Goal: Transaction & Acquisition: Purchase product/service

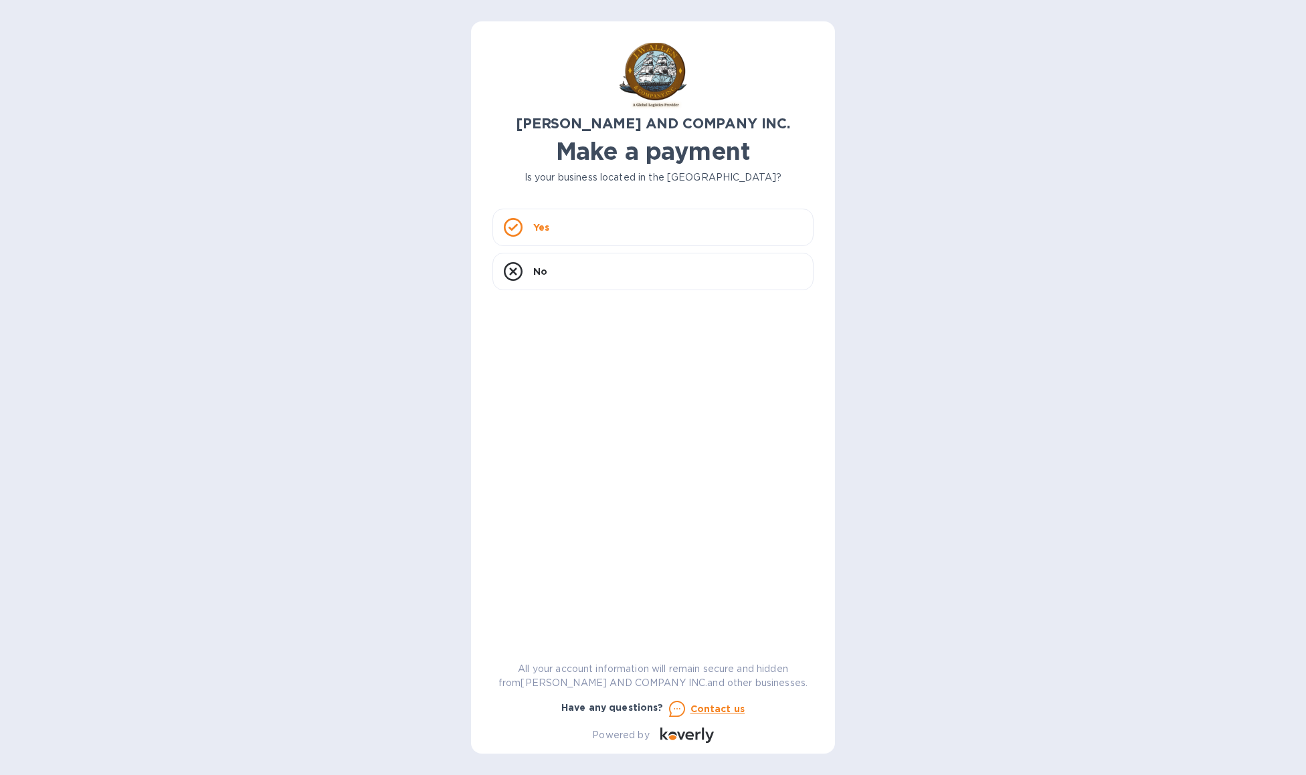
click at [578, 226] on div "Yes" at bounding box center [652, 227] width 321 height 37
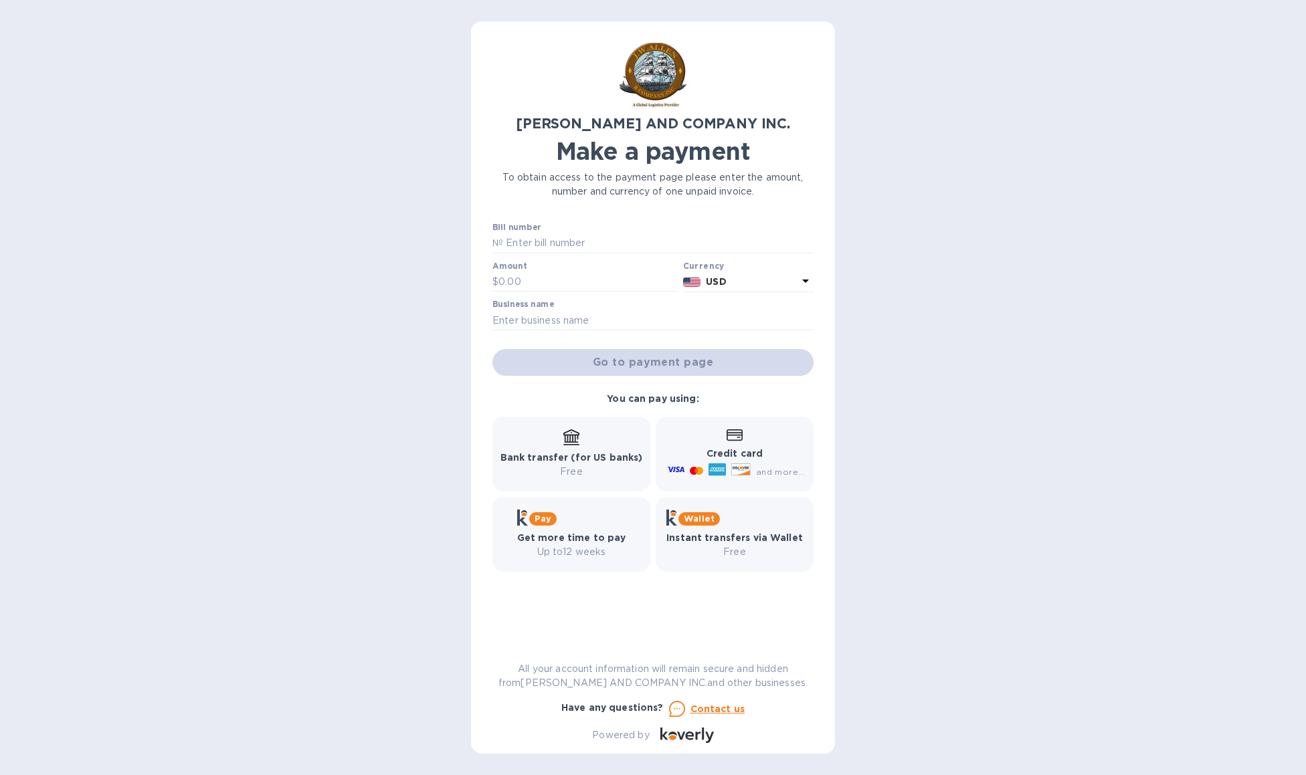
drag, startPoint x: 965, startPoint y: 246, endPoint x: 919, endPoint y: 187, distance: 74.8
click at [965, 246] on div "J.W. ALLEN AND COMPANY INC. Make a payment To obtain access to the payment page…" at bounding box center [653, 387] width 1306 height 775
click at [578, 243] on input "text" at bounding box center [658, 243] width 310 height 20
paste input "PH03781-01"
type input "PH03781-01"
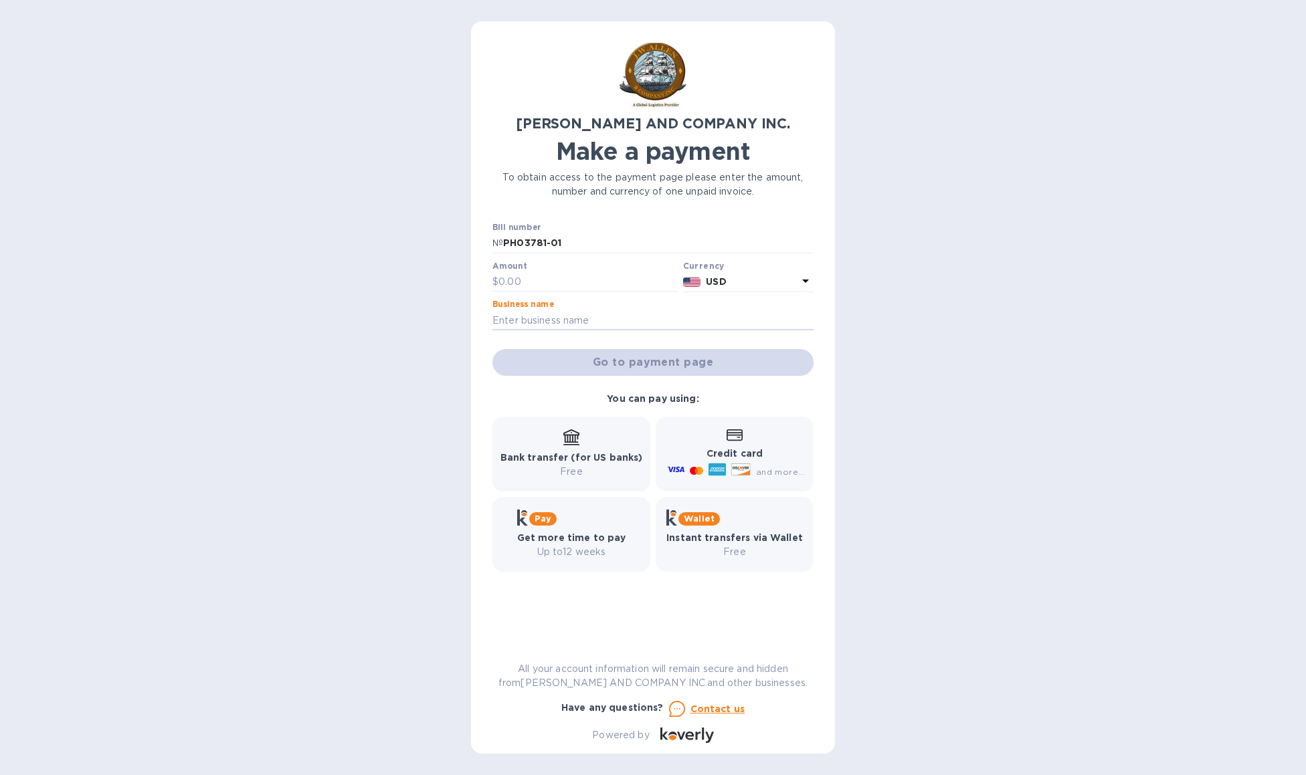
click at [569, 330] on input "text" at bounding box center [652, 320] width 321 height 20
type input "coVita"
click at [520, 287] on input "text" at bounding box center [587, 282] width 179 height 20
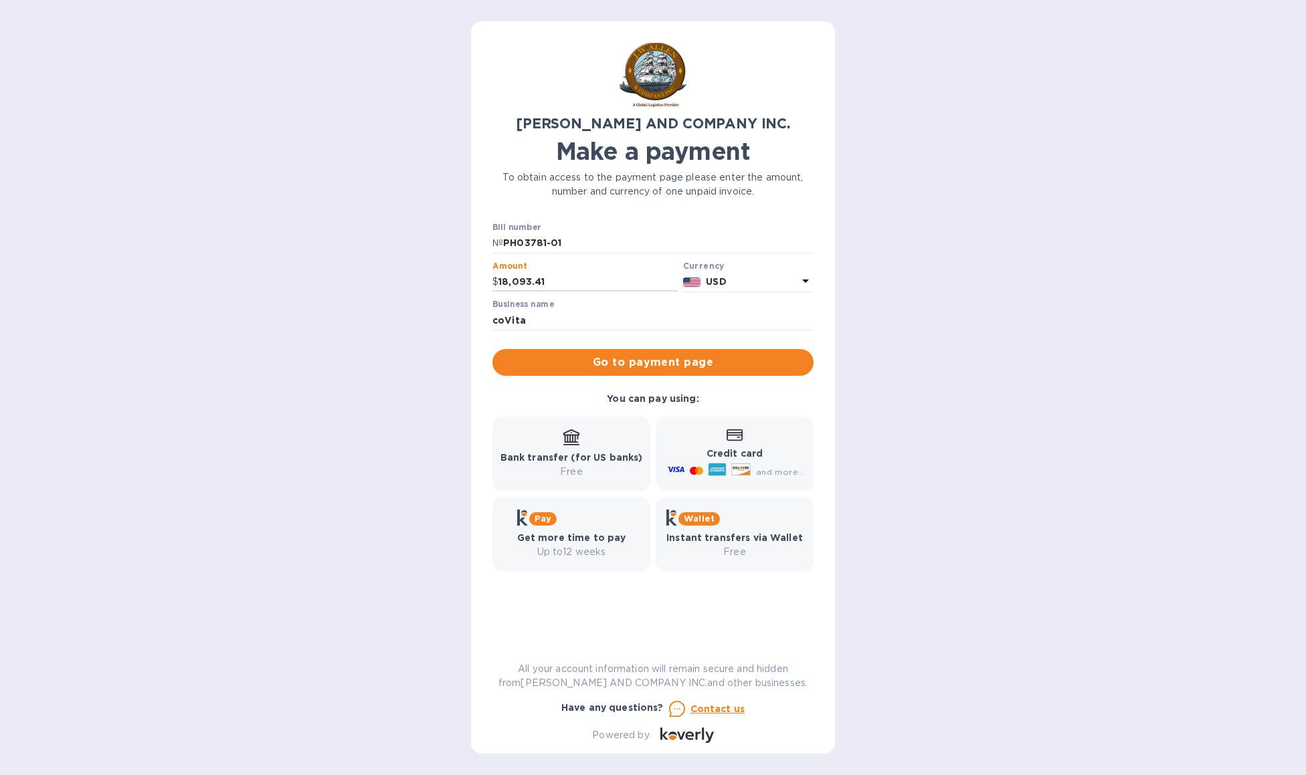
type input "18,093.41"
click at [1256, 268] on div "J.W. ALLEN AND COMPANY INC. Make a payment To obtain access to the payment page…" at bounding box center [653, 387] width 1306 height 775
click at [652, 357] on span "Go to payment page" at bounding box center [653, 363] width 300 height 16
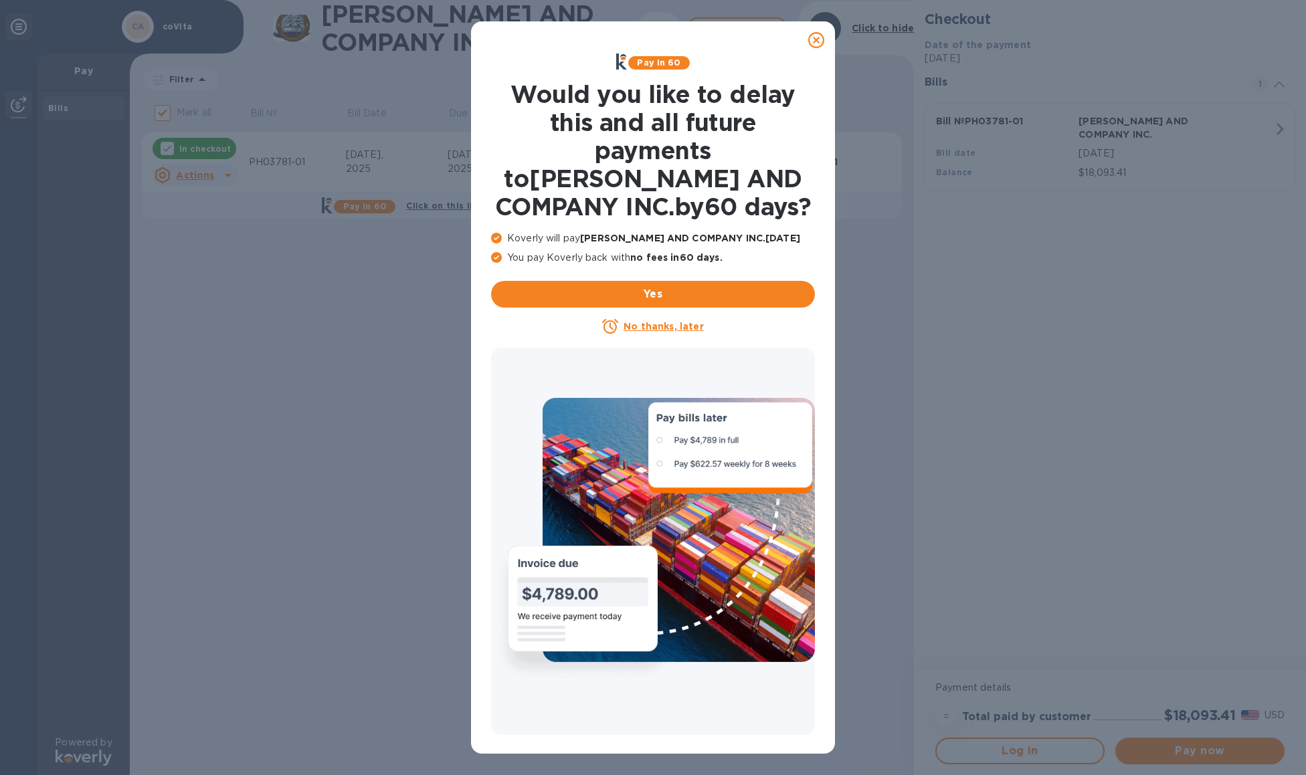
click at [654, 330] on u "No thanks, later" at bounding box center [664, 326] width 80 height 11
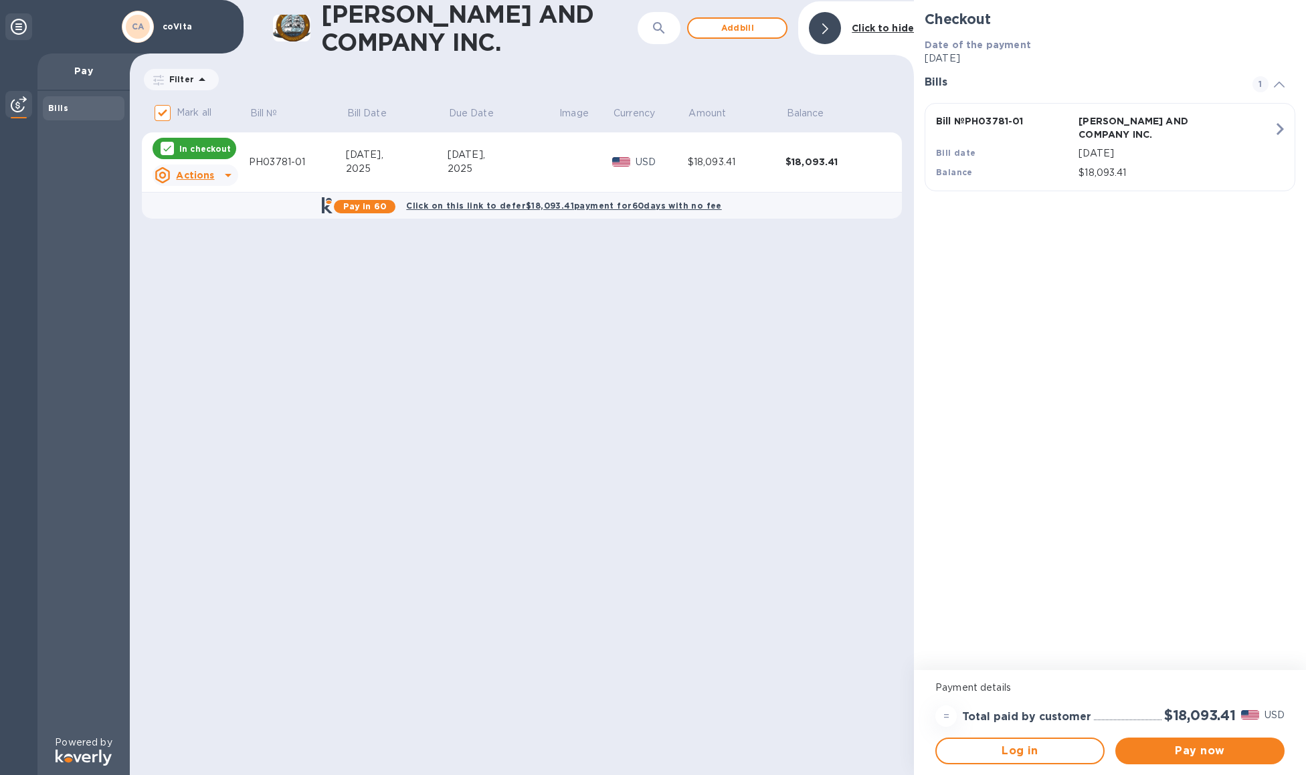
click at [1049, 753] on span "Log in" at bounding box center [1019, 751] width 145 height 16
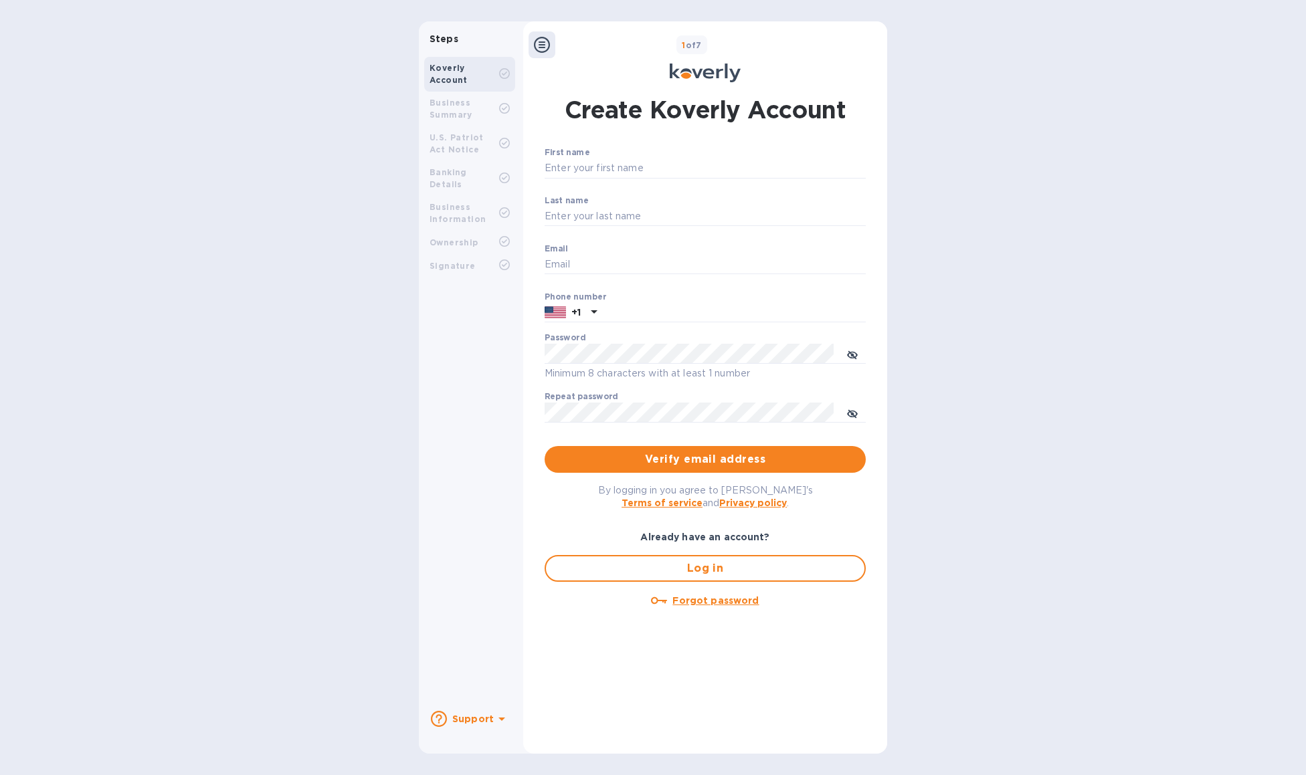
type input "[EMAIL_ADDRESS][DOMAIN_NAME]"
click at [708, 454] on span "Verify email address" at bounding box center [705, 460] width 300 height 16
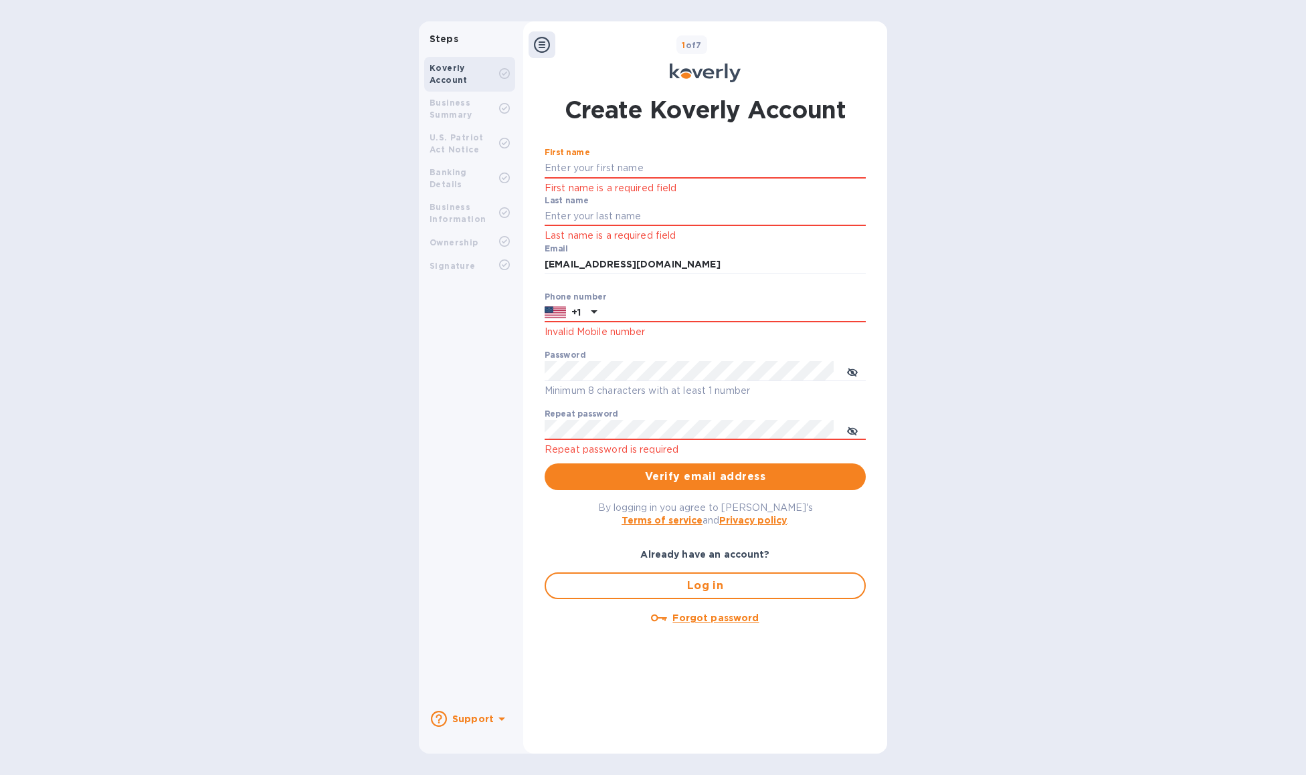
click at [578, 167] on input "First name" at bounding box center [705, 169] width 321 height 20
type input "[PERSON_NAME]"
click at [640, 330] on p "Invalid Mobile number" at bounding box center [705, 331] width 321 height 15
click at [641, 315] on input "text" at bounding box center [734, 313] width 264 height 20
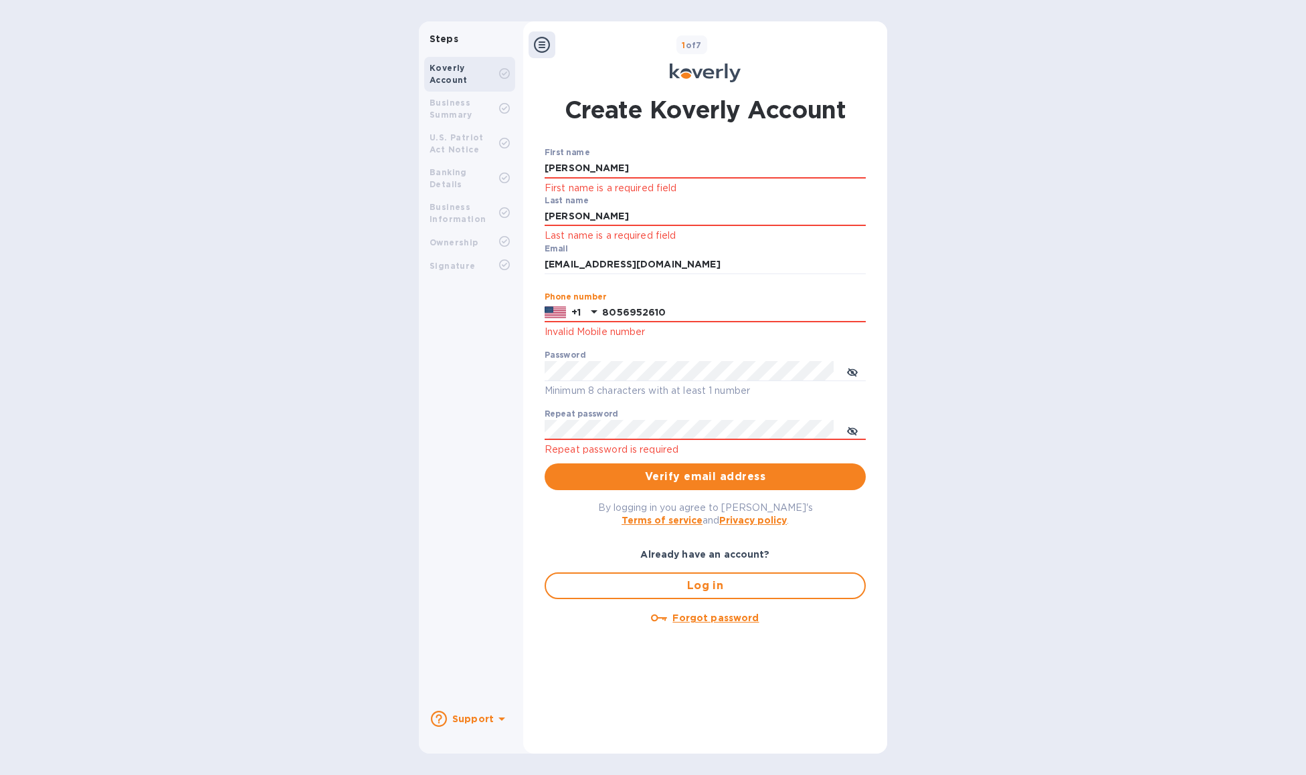
type input "8056952610"
click at [851, 377] on icon "toggle password visibility" at bounding box center [852, 372] width 11 height 11
click at [852, 427] on icon "toggle password visibility" at bounding box center [852, 431] width 11 height 11
drag, startPoint x: 866, startPoint y: 549, endPoint x: 856, endPoint y: 542, distance: 12.6
click at [866, 549] on div "Already have an account?" at bounding box center [705, 555] width 332 height 25
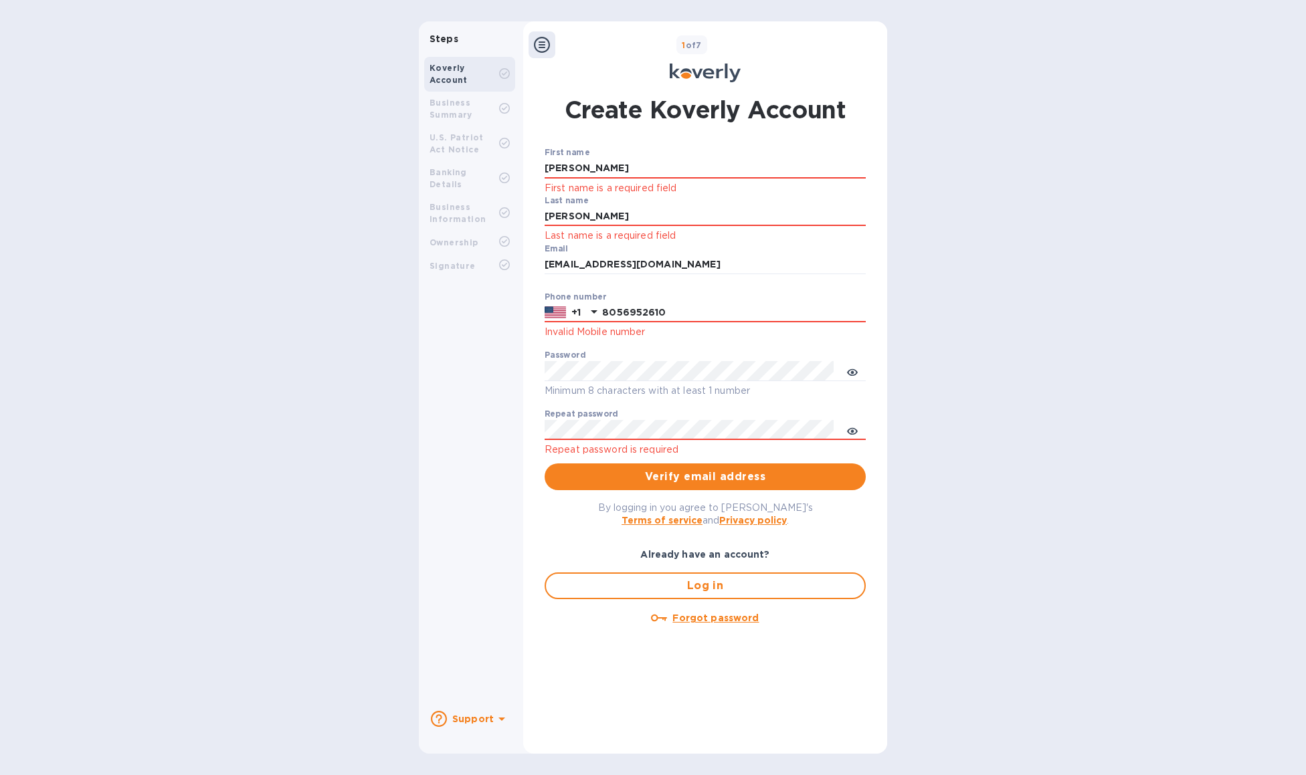
click at [692, 476] on span "Verify email address" at bounding box center [705, 477] width 300 height 16
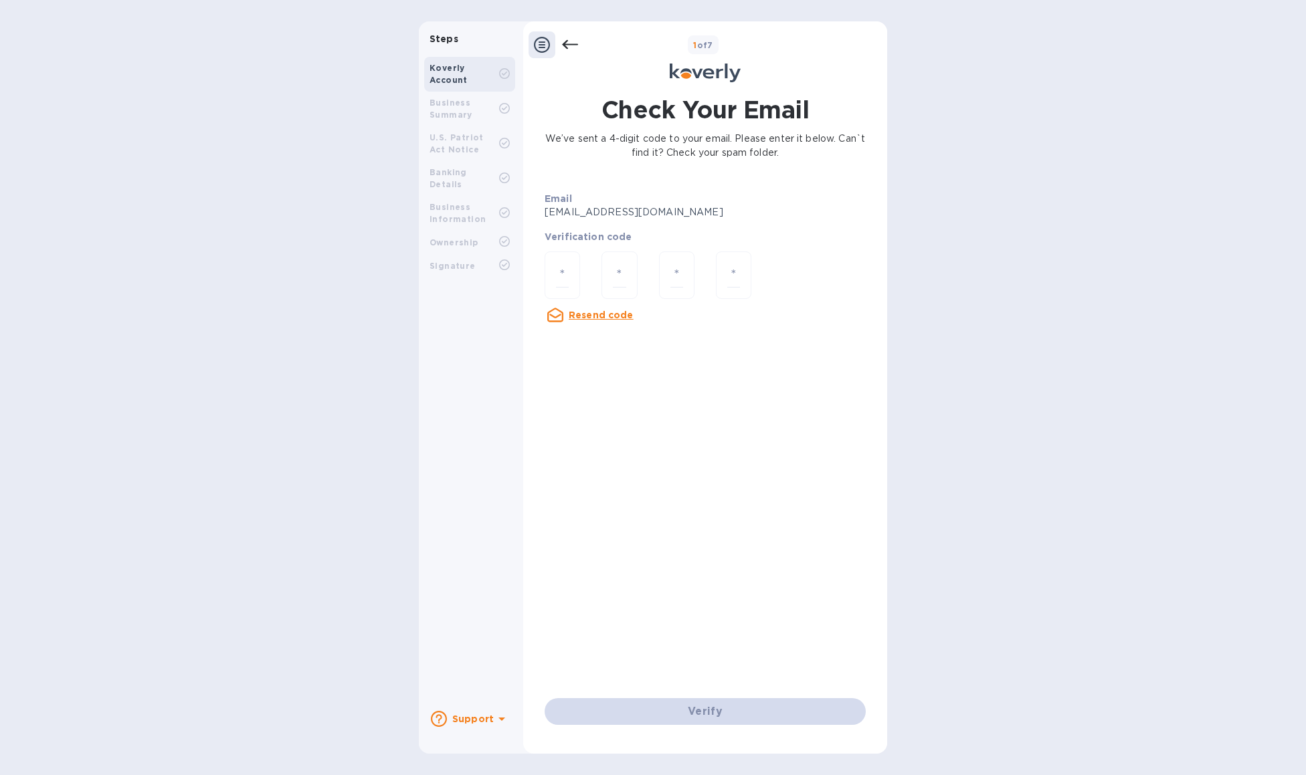
drag, startPoint x: 949, startPoint y: 739, endPoint x: 844, endPoint y: 677, distance: 122.1
click at [949, 739] on div "Steps Koverly Account Business Summary U.S. Patriot Act Notice Banking Details …" at bounding box center [653, 387] width 1306 height 733
click at [558, 282] on input "number" at bounding box center [562, 275] width 13 height 25
type input "3"
type input "9"
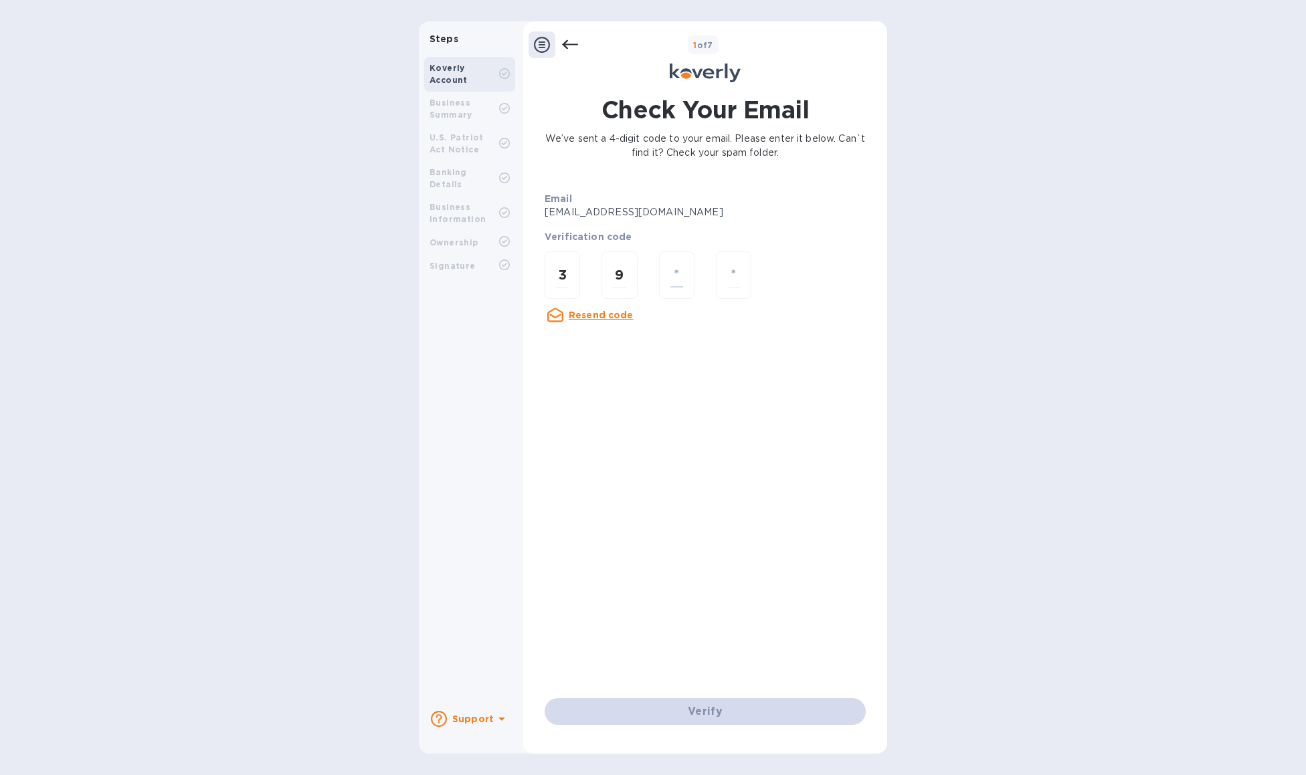
type input "2"
type input "5"
click at [679, 715] on div "Verify" at bounding box center [705, 711] width 332 height 37
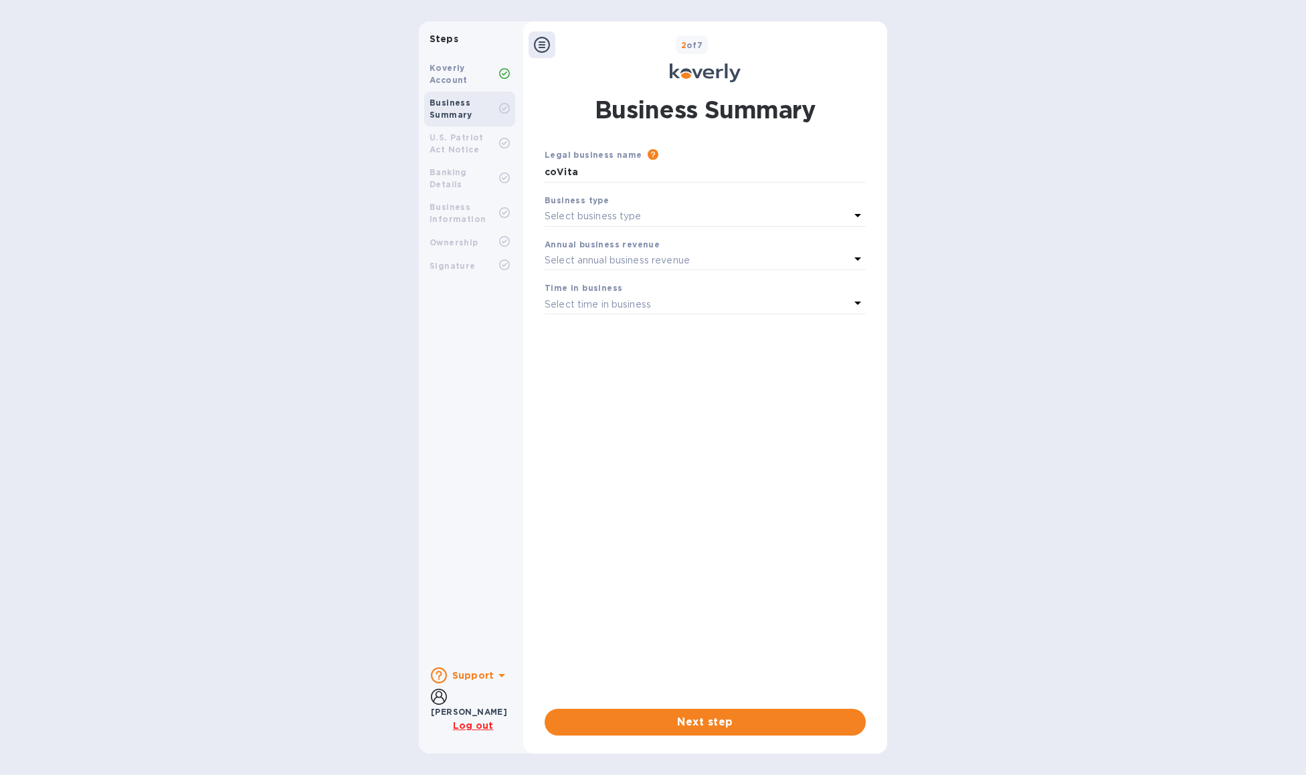
click at [649, 216] on div "Select business type" at bounding box center [697, 216] width 305 height 19
click at [632, 351] on p "Limited Liability Company (LLC)" at bounding box center [699, 346] width 289 height 14
click at [604, 251] on div "Select annual business revenue" at bounding box center [697, 260] width 305 height 19
click at [824, 510] on div "Legal business name Please provide the legal name that appears on your SS-4 for…" at bounding box center [705, 418] width 321 height 540
click at [611, 310] on p "Select time in business" at bounding box center [598, 305] width 106 height 14
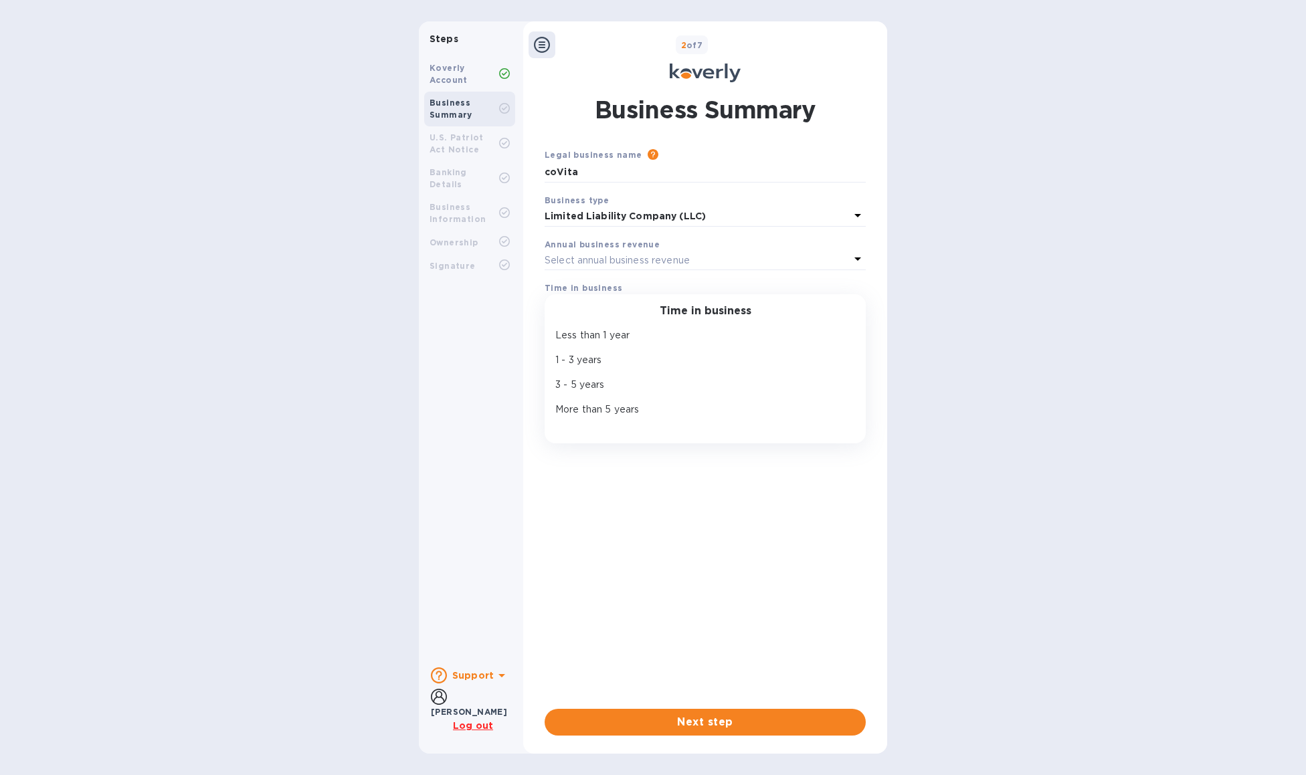
click at [620, 407] on p "More than 5 years" at bounding box center [699, 410] width 289 height 14
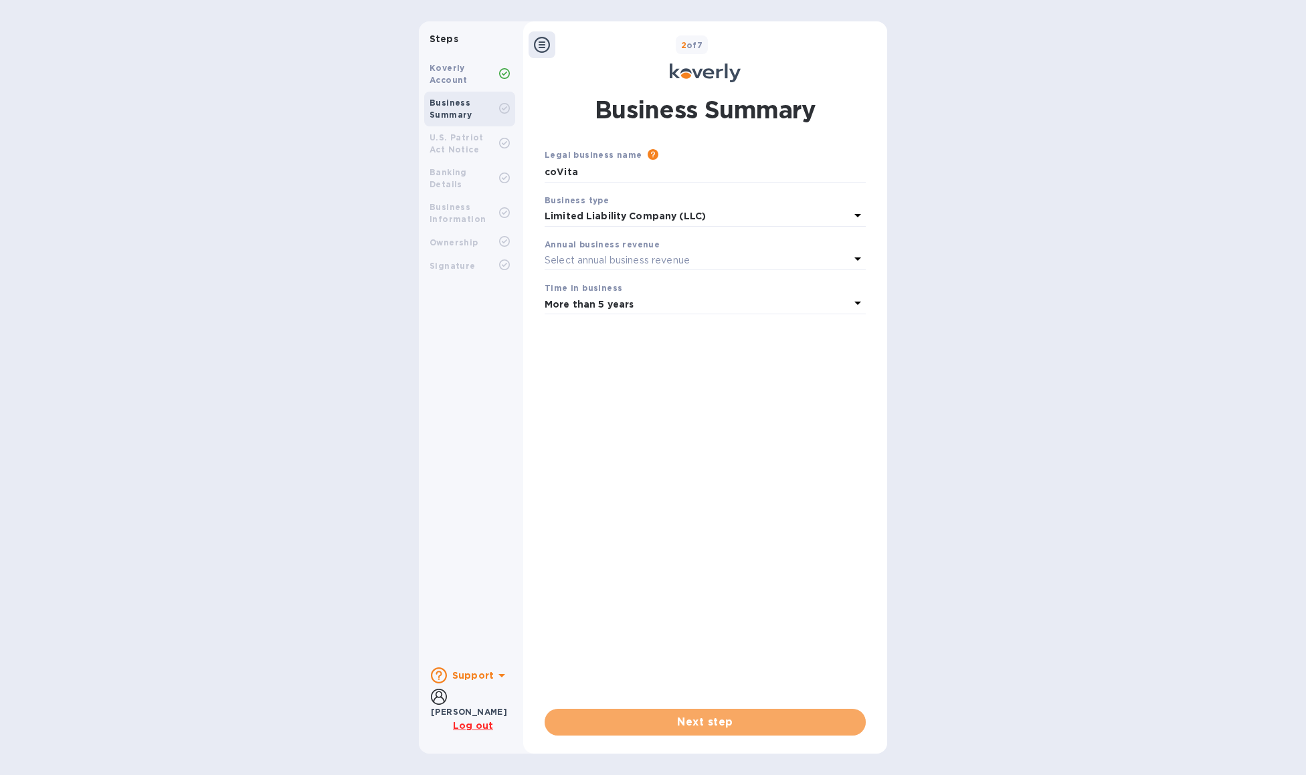
click at [711, 729] on span "Next step" at bounding box center [705, 723] width 300 height 16
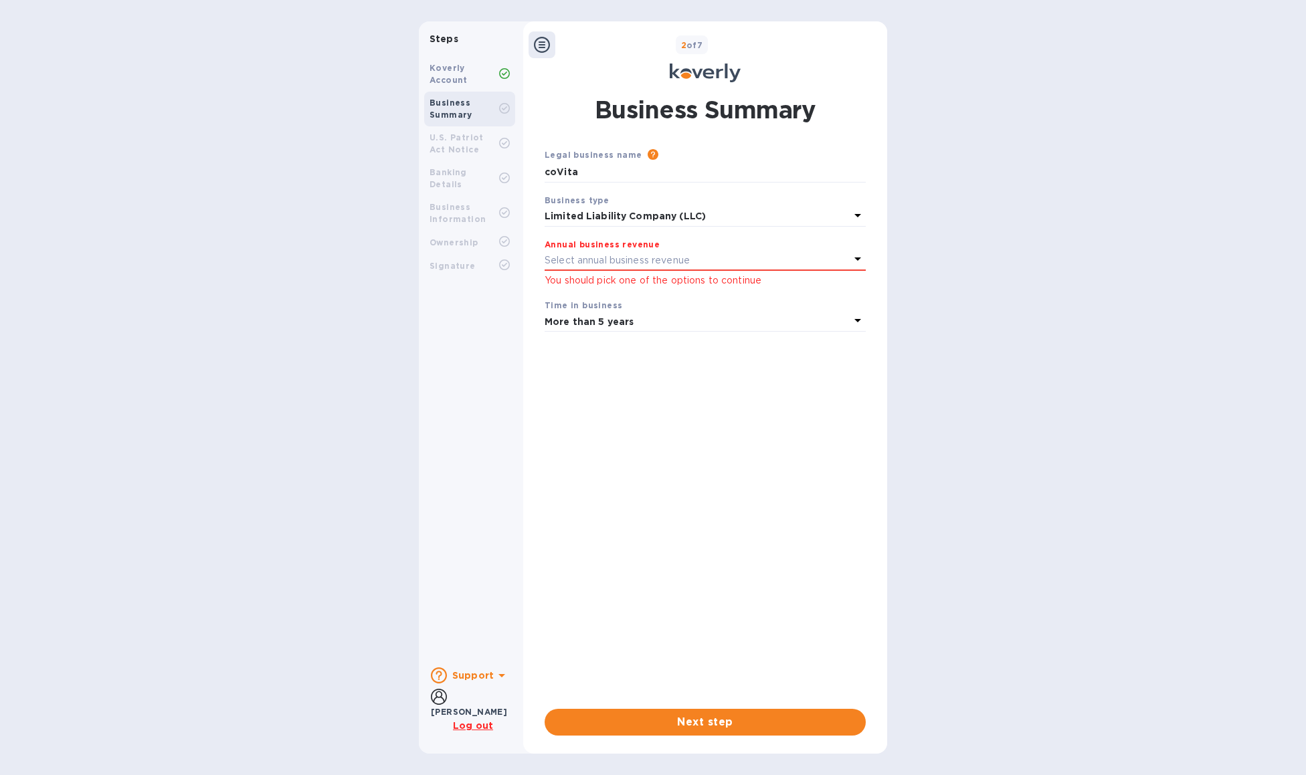
click at [617, 256] on p "Select annual business revenue" at bounding box center [617, 261] width 145 height 14
click at [617, 244] on b "Annual business revenue" at bounding box center [602, 245] width 115 height 10
click at [686, 721] on span "Next step" at bounding box center [705, 723] width 300 height 16
click at [633, 284] on p "You should pick one of the options to continue" at bounding box center [705, 281] width 321 height 14
click at [674, 264] on p "Select annual business revenue" at bounding box center [617, 261] width 145 height 14
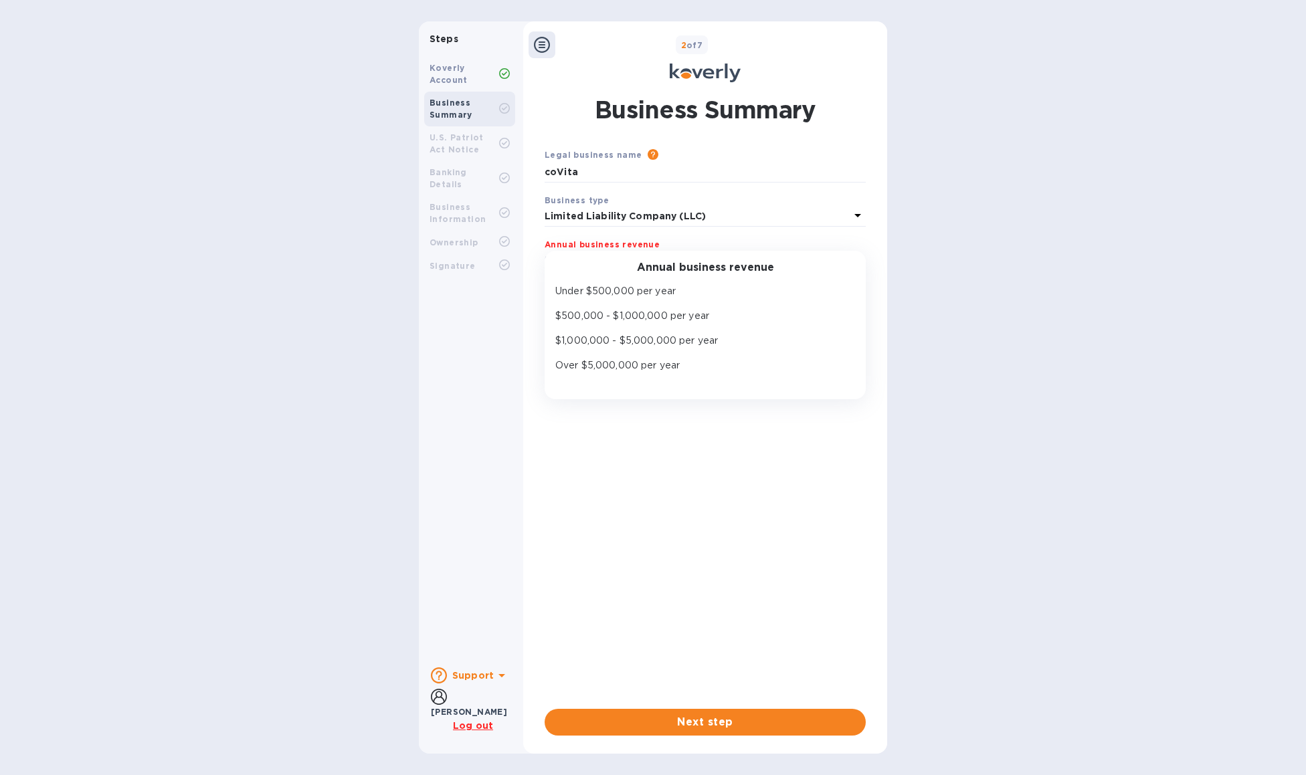
click at [666, 345] on p "$1,000,000 - $5,000,000 per year" at bounding box center [699, 341] width 289 height 14
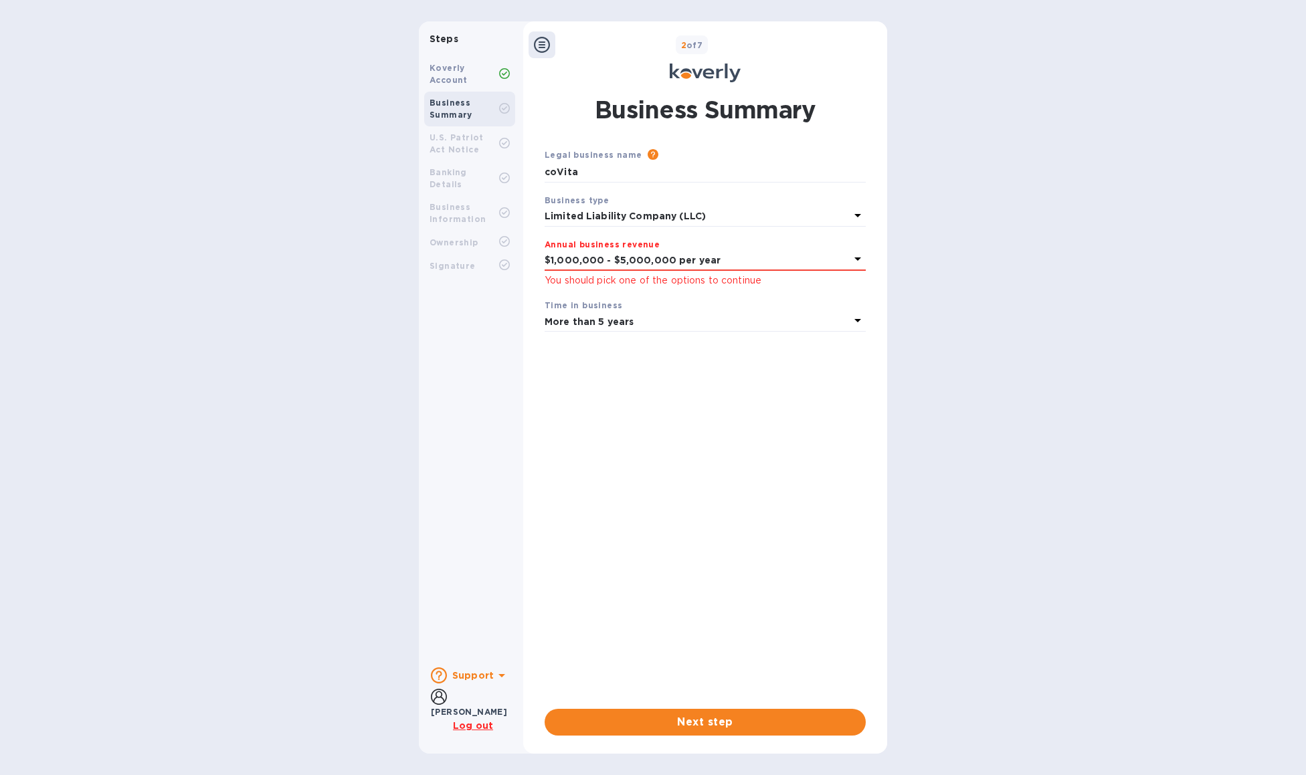
click at [711, 731] on button "Next step" at bounding box center [705, 722] width 321 height 27
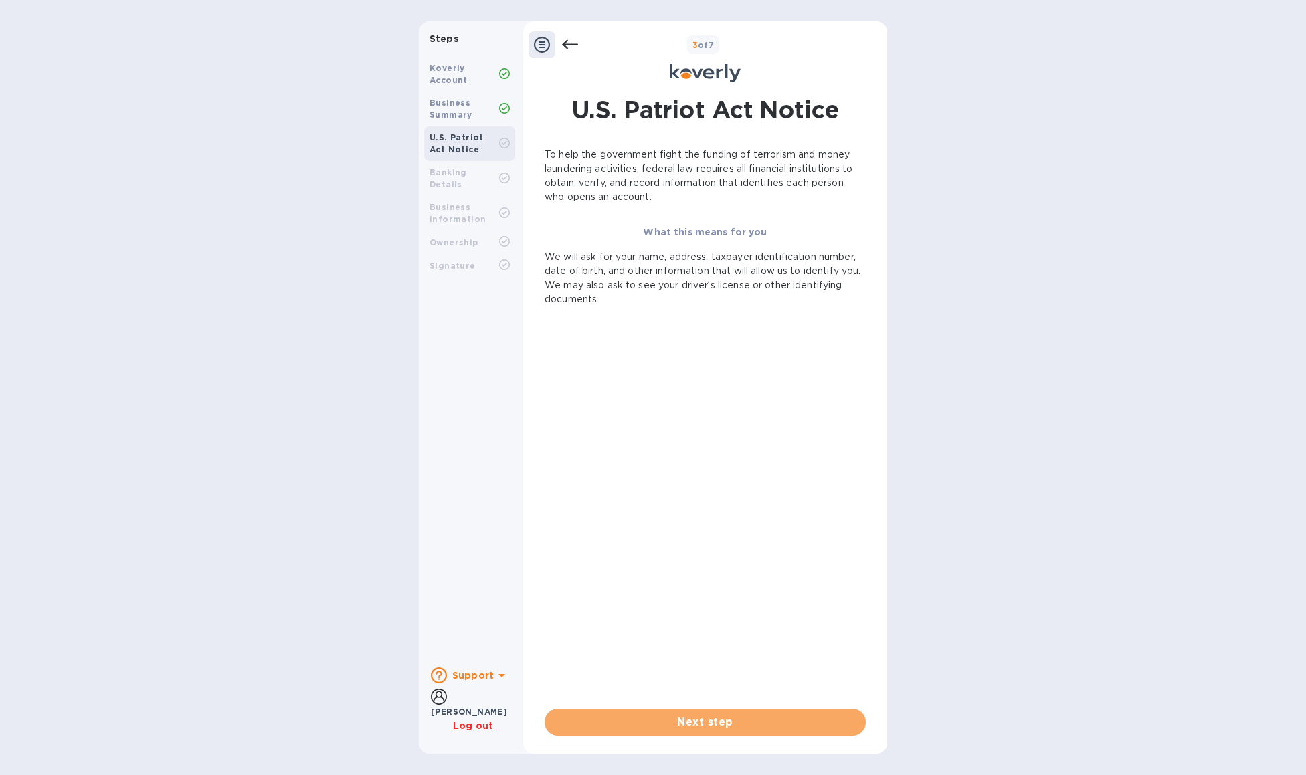
click at [708, 720] on span "Next step" at bounding box center [705, 723] width 300 height 16
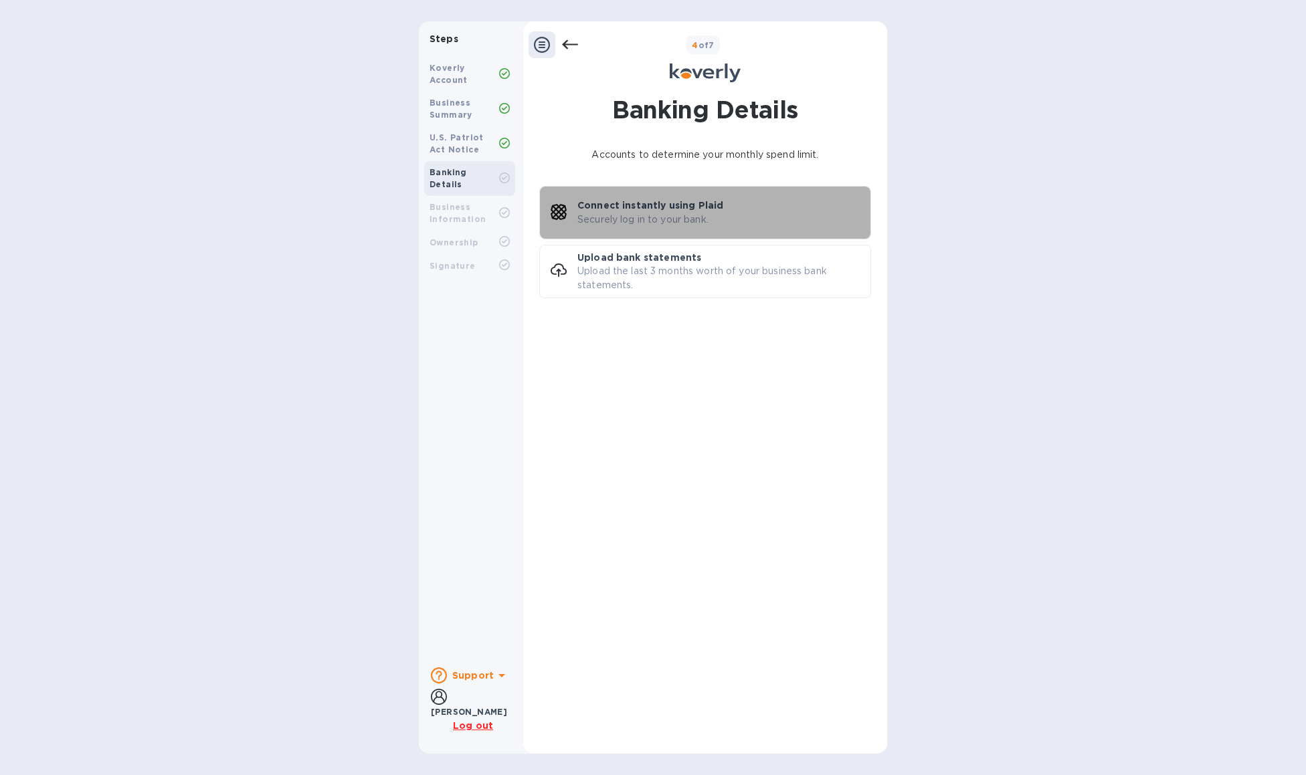
click at [649, 214] on p "Securely log in to your bank." at bounding box center [642, 220] width 131 height 14
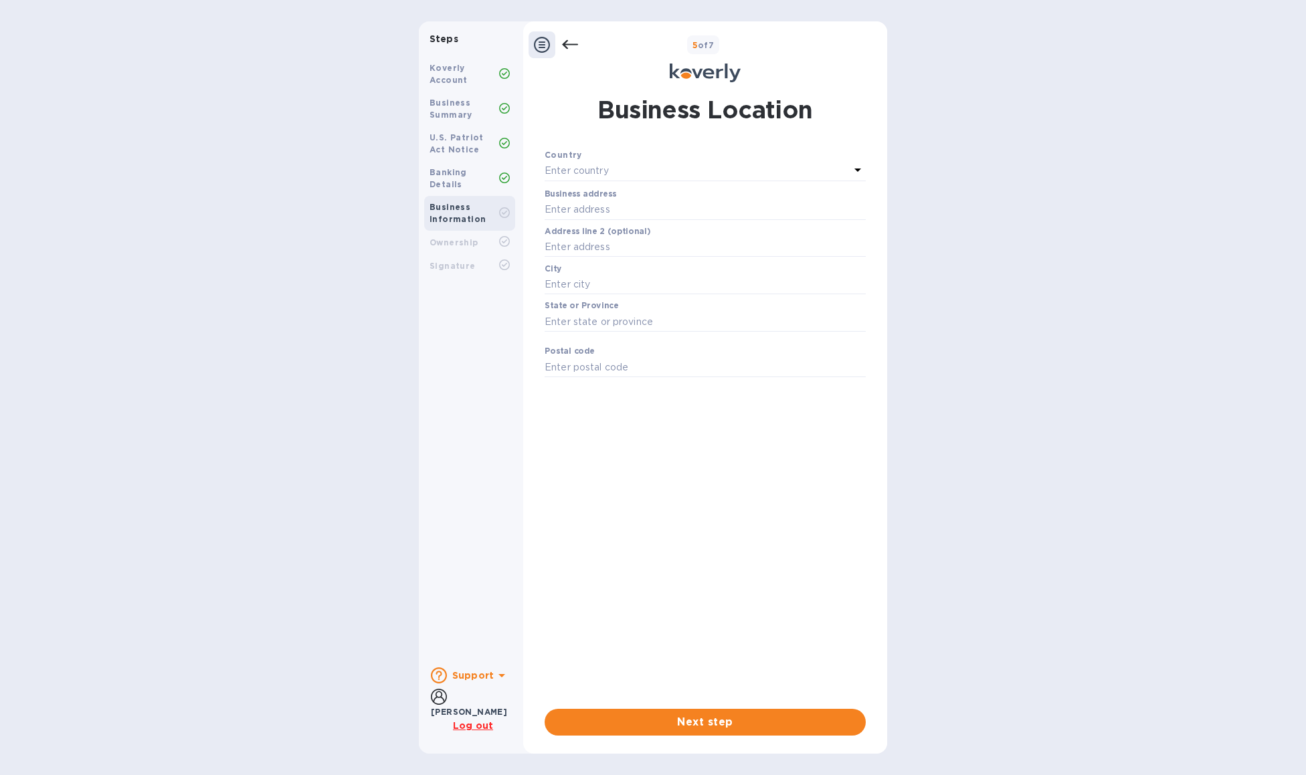
click at [600, 168] on p "Enter country" at bounding box center [577, 171] width 64 height 14
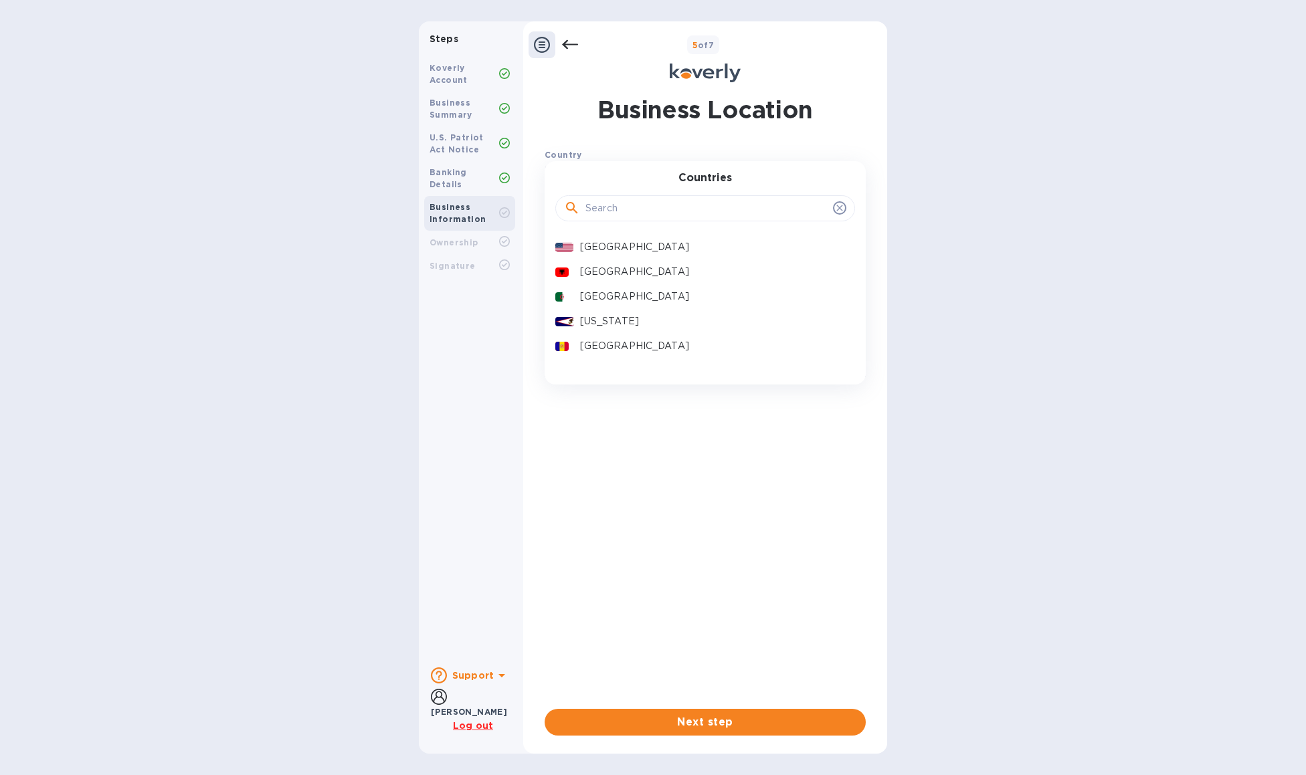
click at [639, 242] on p "[GEOGRAPHIC_DATA]" at bounding box center [712, 247] width 264 height 14
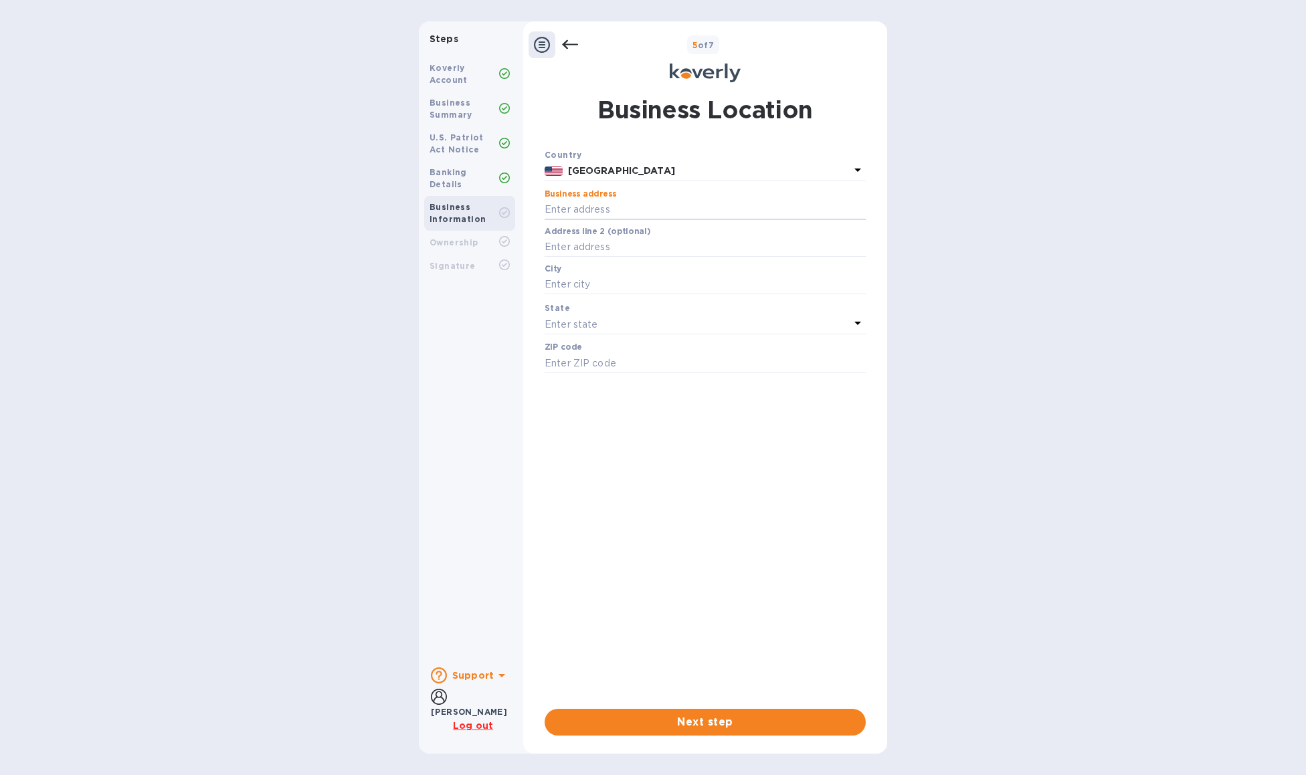
click at [611, 203] on input "text" at bounding box center [705, 210] width 321 height 20
type input "[STREET_ADDRESS]"
type input "Suite A1"
type input "The Woodlands"
type input "77381"
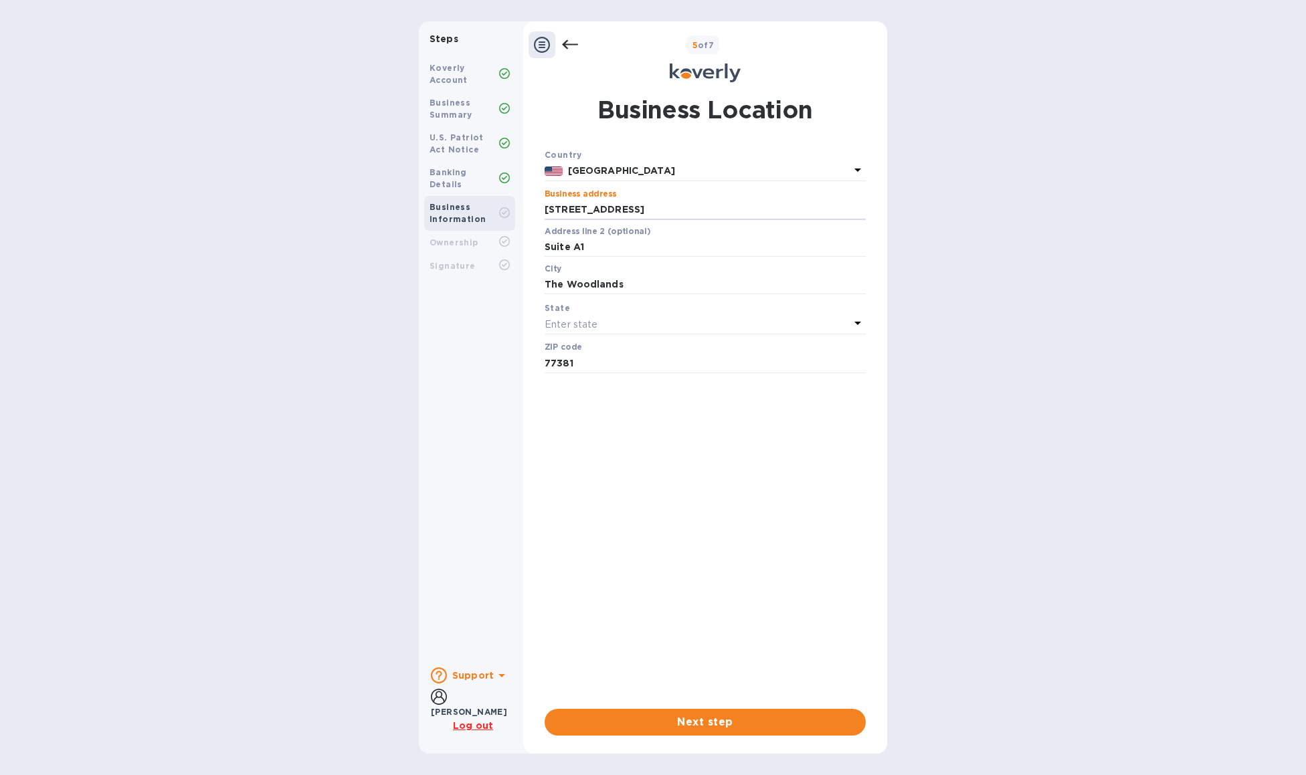
click at [605, 322] on div "Enter state" at bounding box center [697, 324] width 305 height 19
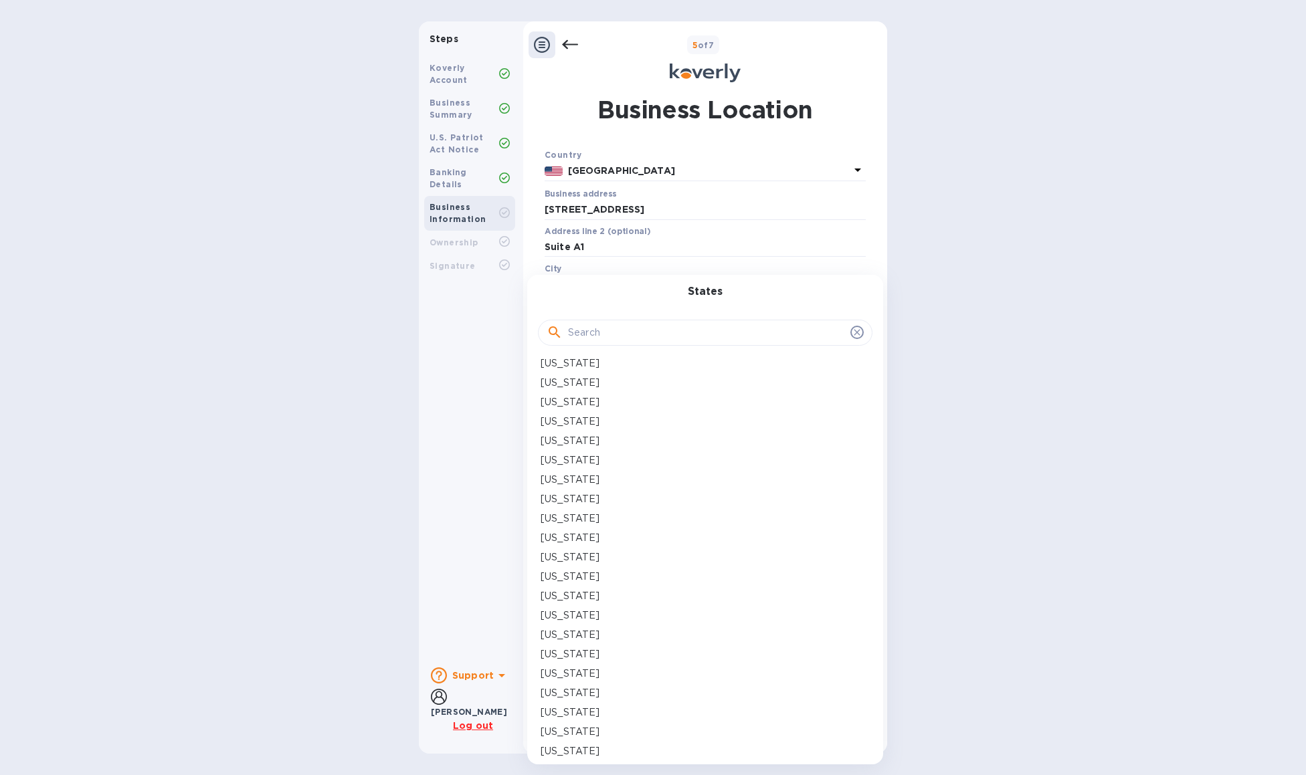
click at [594, 331] on input "text" at bounding box center [706, 333] width 277 height 20
type input "t"
click at [576, 669] on div "Texas" at bounding box center [705, 667] width 329 height 14
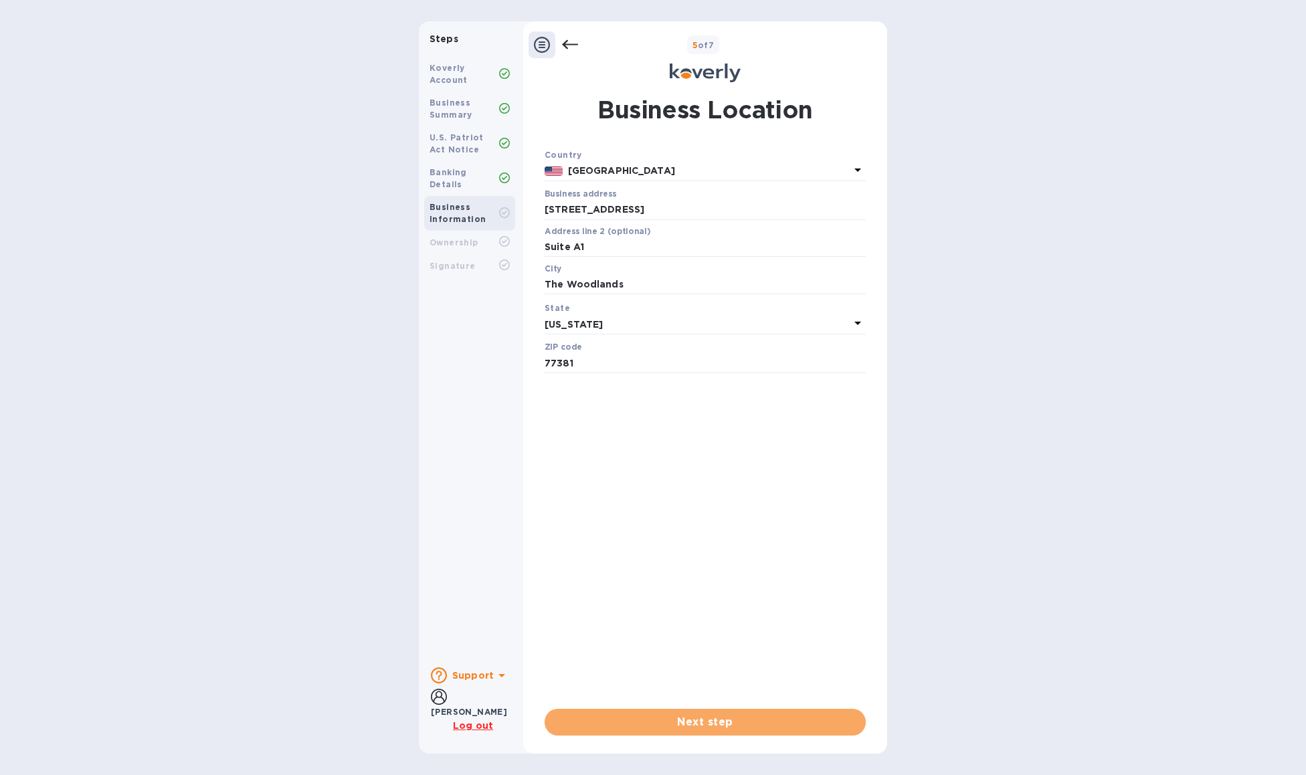
click at [649, 729] on span "Next step" at bounding box center [705, 723] width 300 height 16
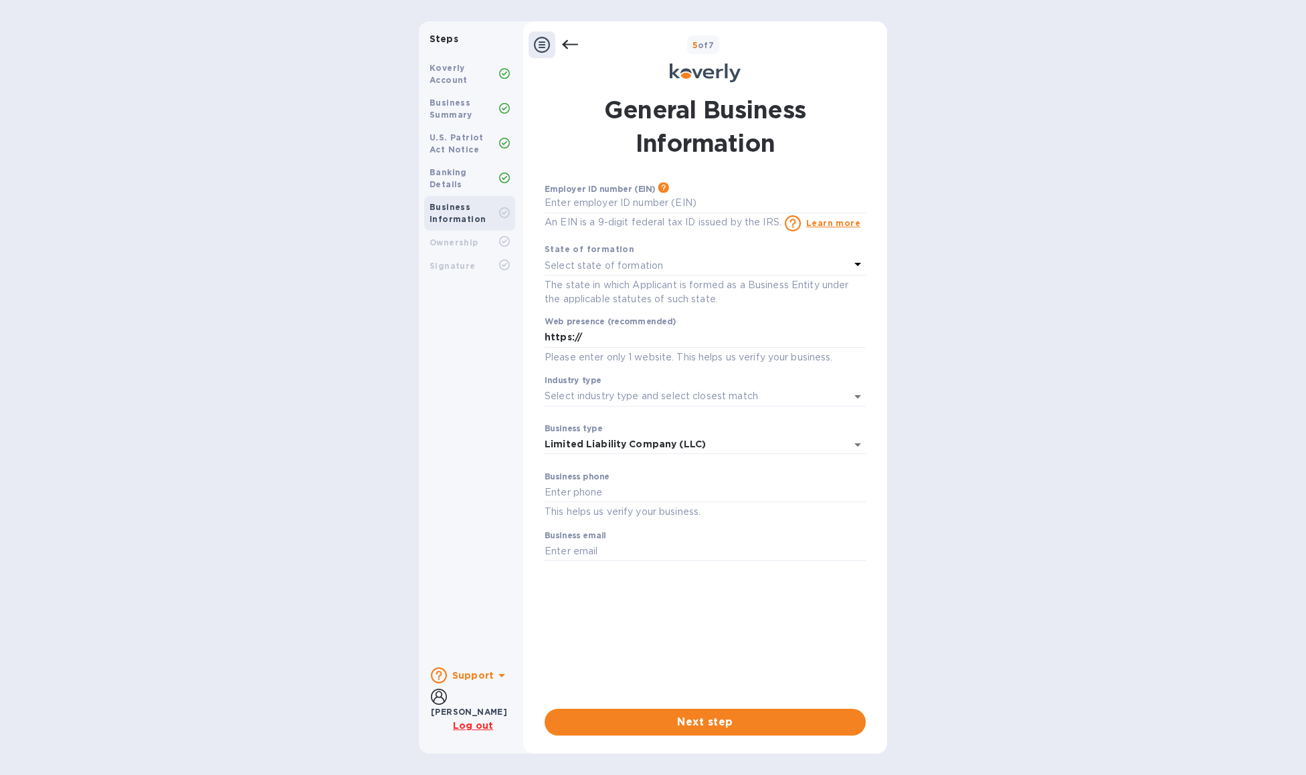
click at [661, 204] on input "text" at bounding box center [705, 203] width 321 height 20
type input "***98"
click at [609, 341] on input "https://" at bounding box center [705, 338] width 321 height 20
type input "https://covita.net"
click at [606, 393] on input "Industry type" at bounding box center [687, 396] width 284 height 19
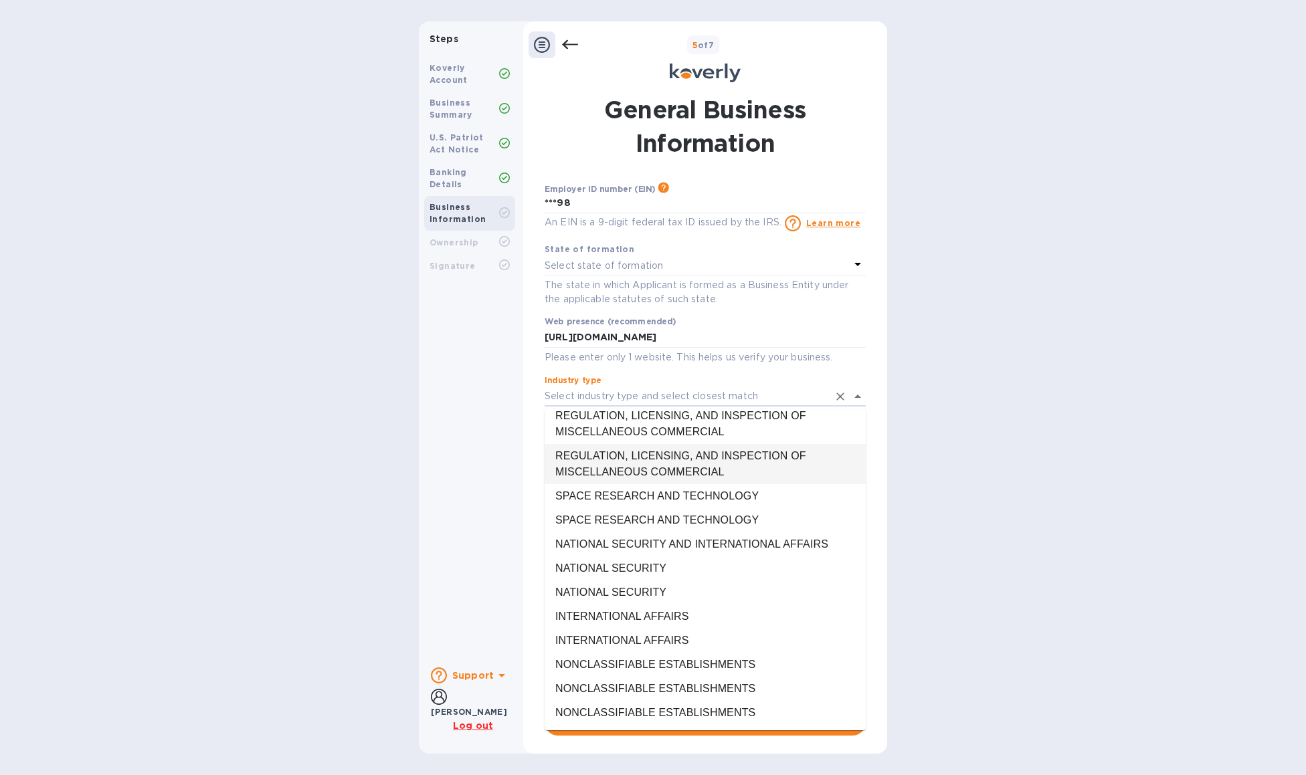
scroll to position [42560, 0]
click at [618, 663] on li "NONCLASSIFIABLE ESTABLISHMENTS" at bounding box center [705, 665] width 321 height 24
type input "NONCLASSIFIABLE ESTABLISHMENTS"
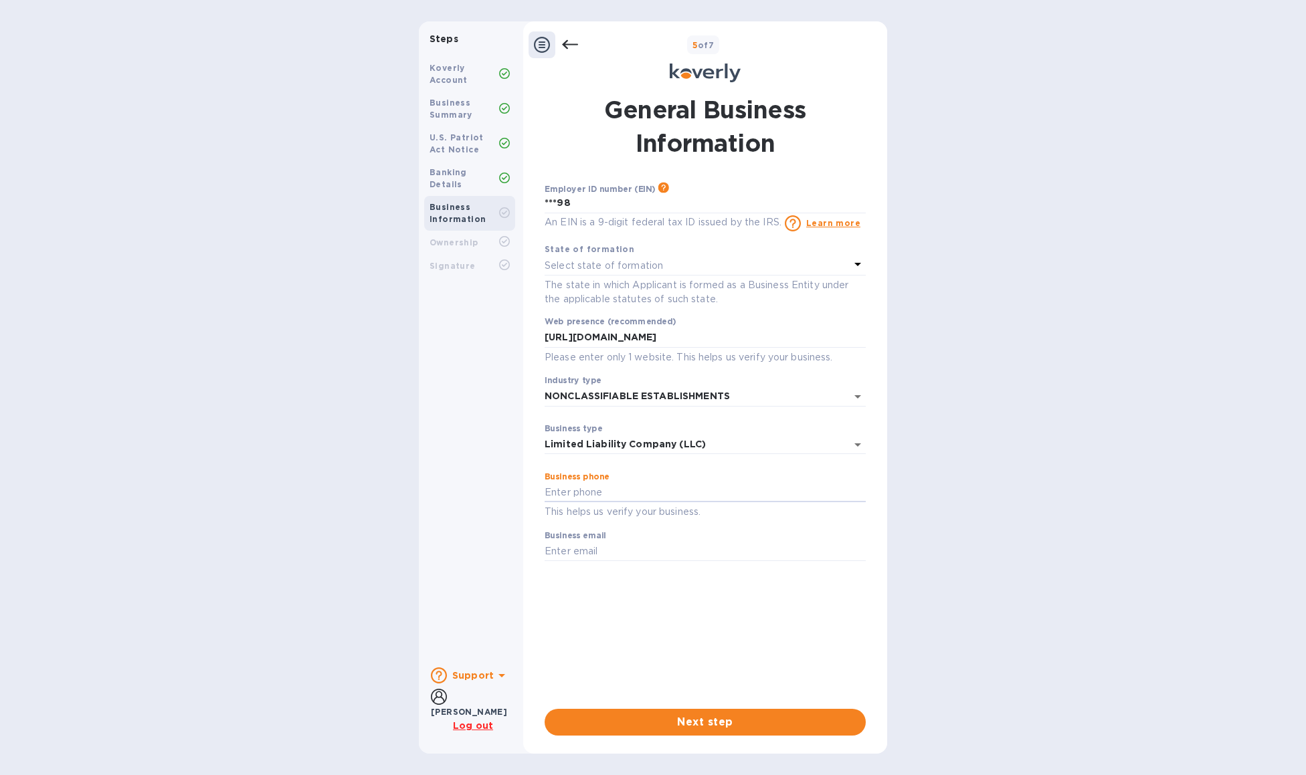
click at [611, 488] on input "text" at bounding box center [705, 493] width 321 height 20
type input "2"
type input "8007075751"
click at [618, 550] on input "text" at bounding box center [705, 552] width 321 height 20
type input "info@covita.net"
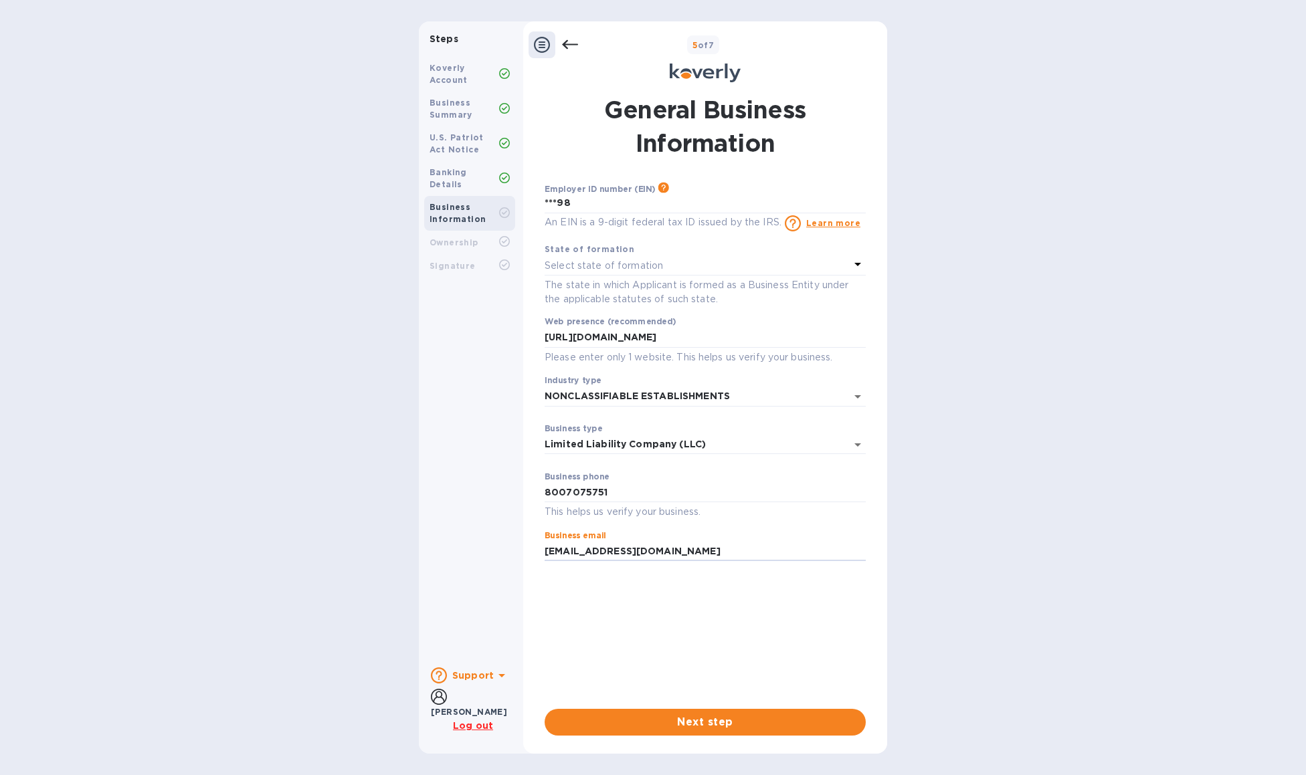
click at [688, 723] on span "Next step" at bounding box center [705, 723] width 300 height 16
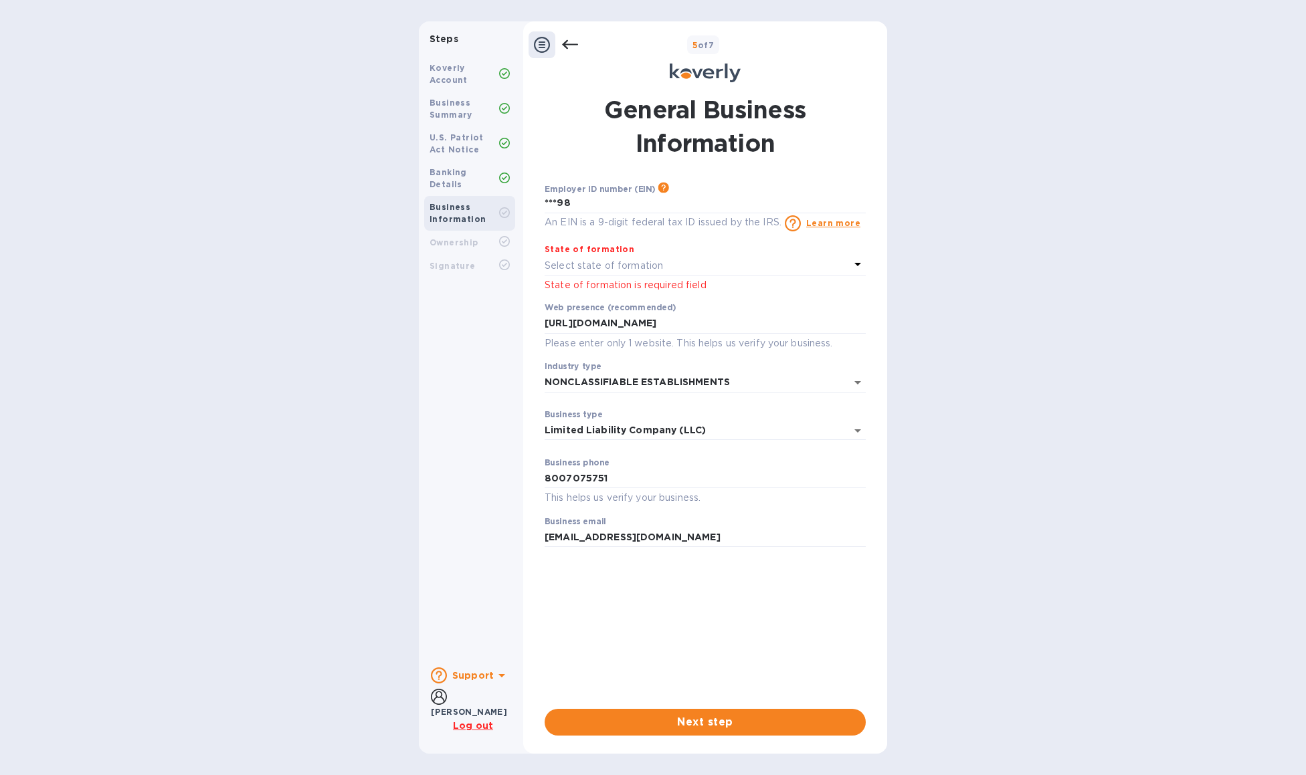
click at [614, 260] on p "Select state of formation" at bounding box center [604, 266] width 118 height 14
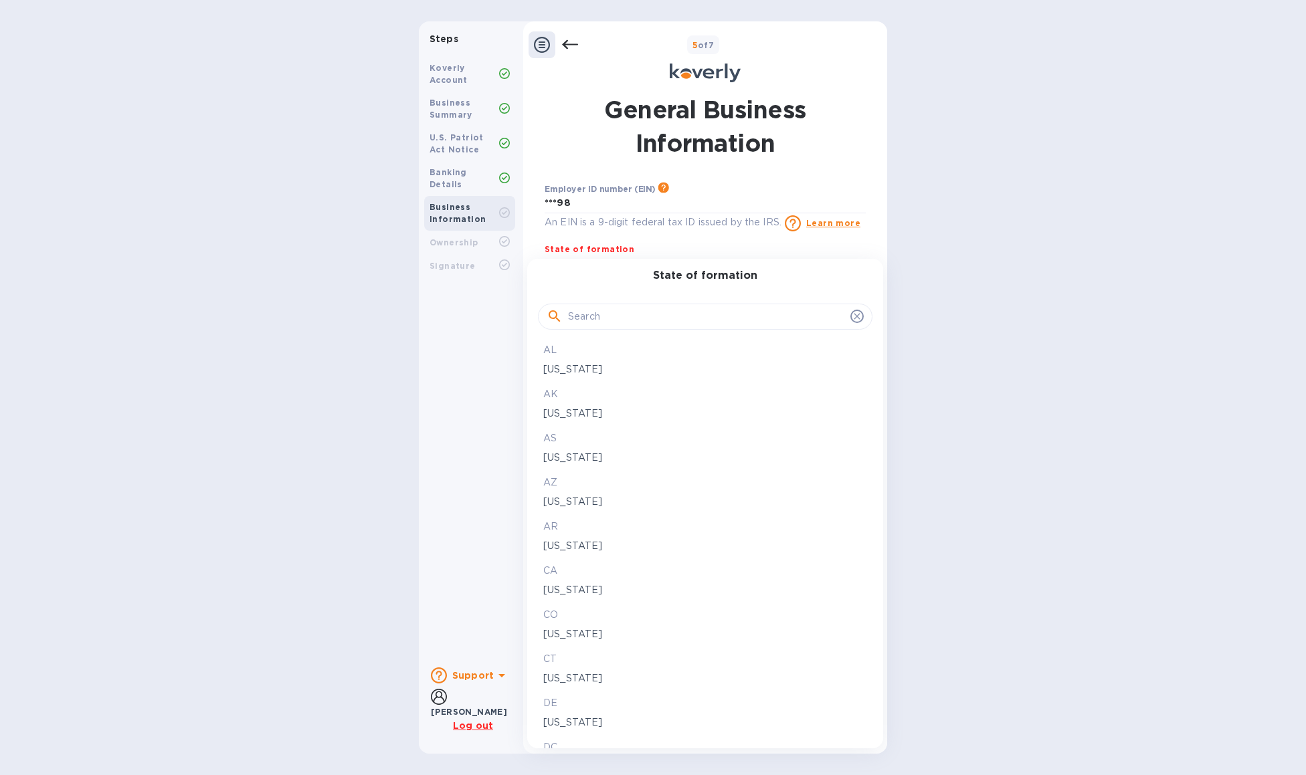
click at [607, 317] on input "text" at bounding box center [706, 317] width 277 height 20
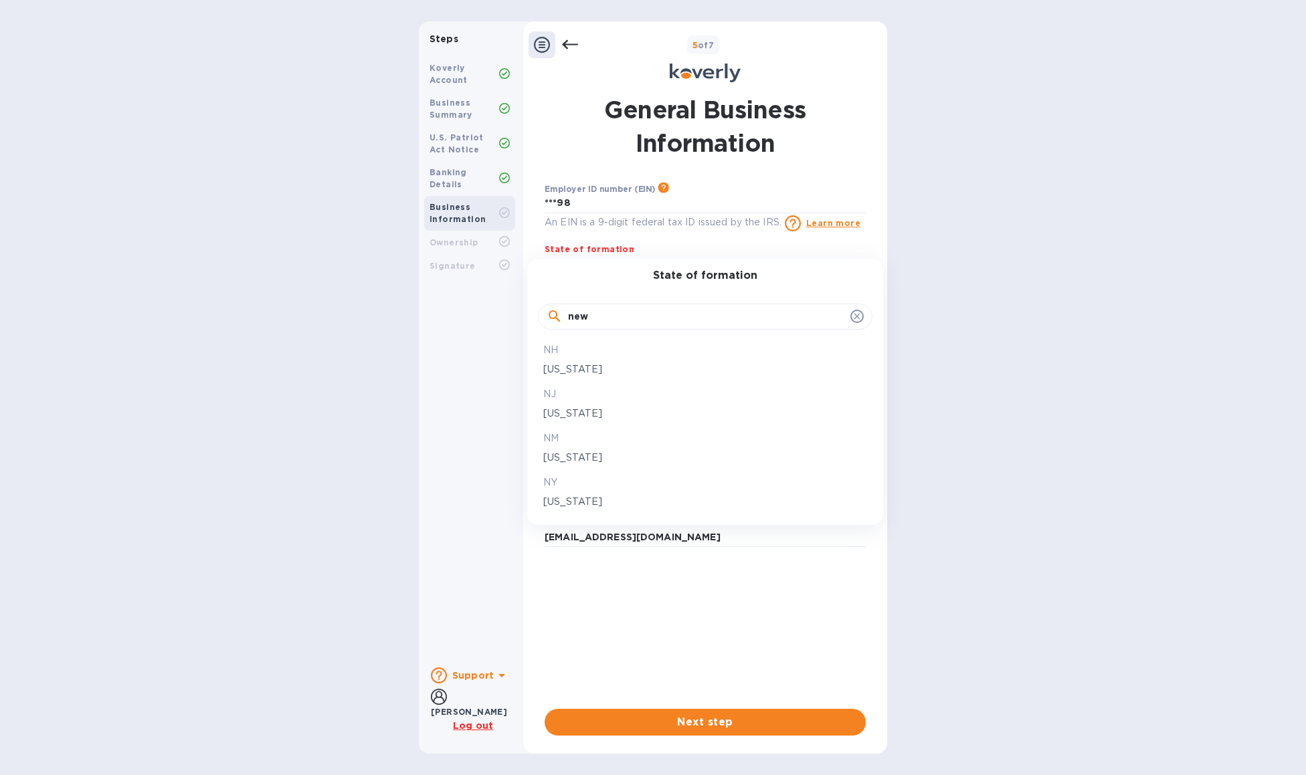
type input "new"
click at [602, 412] on p "New Jersey" at bounding box center [705, 414] width 324 height 14
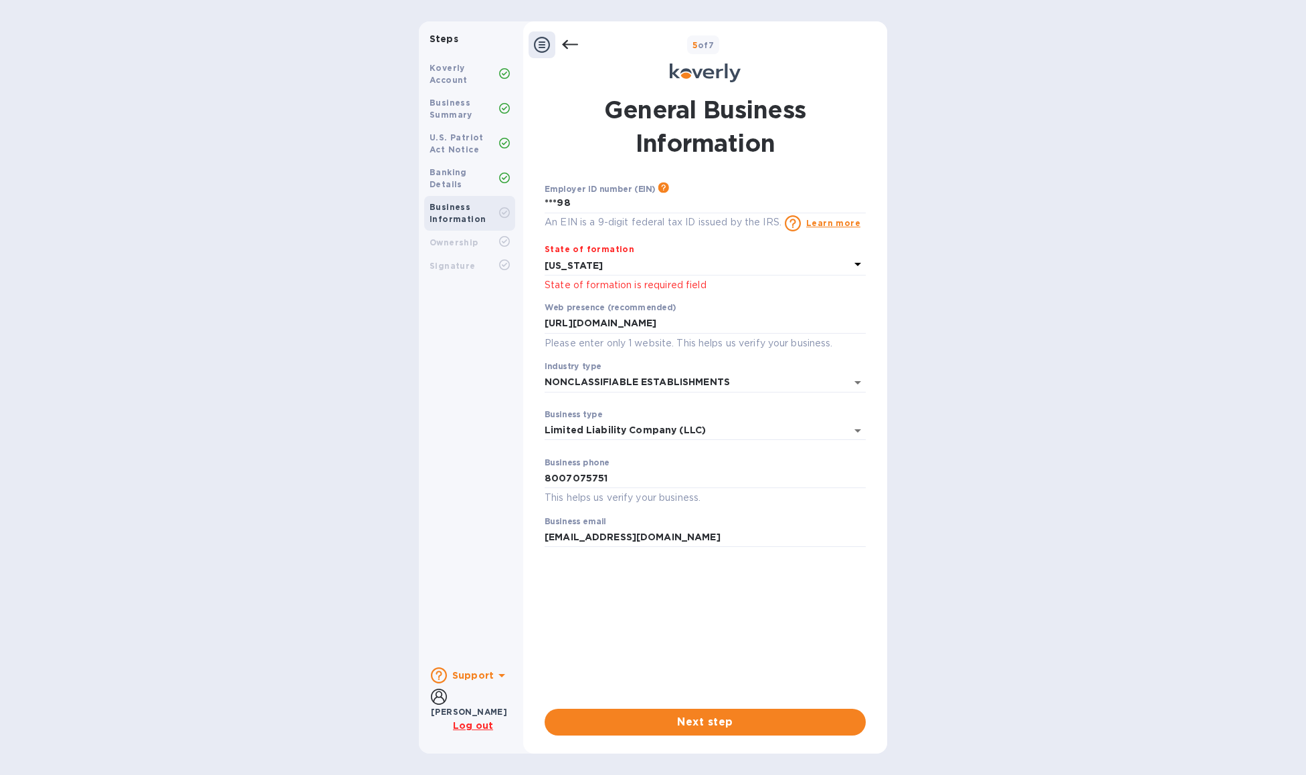
click at [632, 286] on p "State of formation is required field" at bounding box center [705, 285] width 321 height 14
click at [626, 283] on p "State of formation is required field" at bounding box center [705, 285] width 321 height 14
click at [704, 722] on span "Next step" at bounding box center [705, 723] width 300 height 16
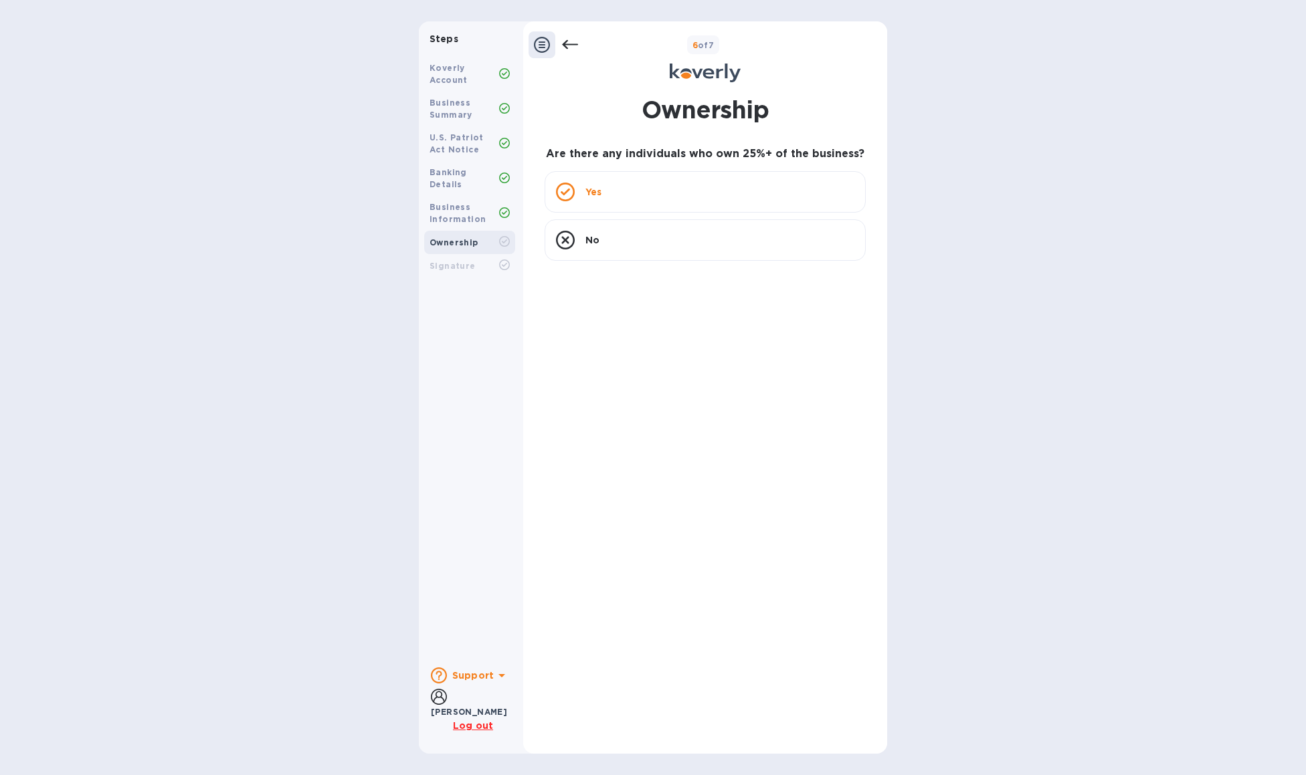
click at [664, 193] on div "Yes" at bounding box center [705, 191] width 321 height 41
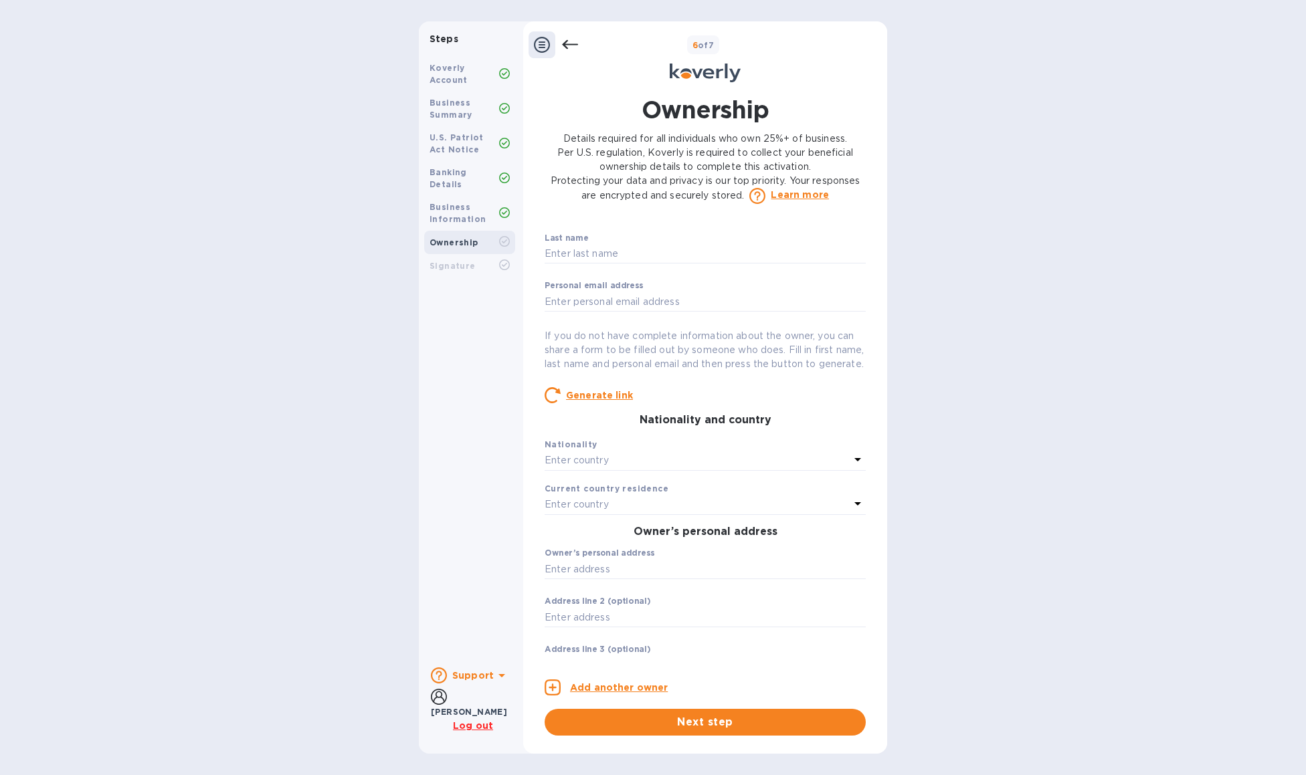
scroll to position [0, 0]
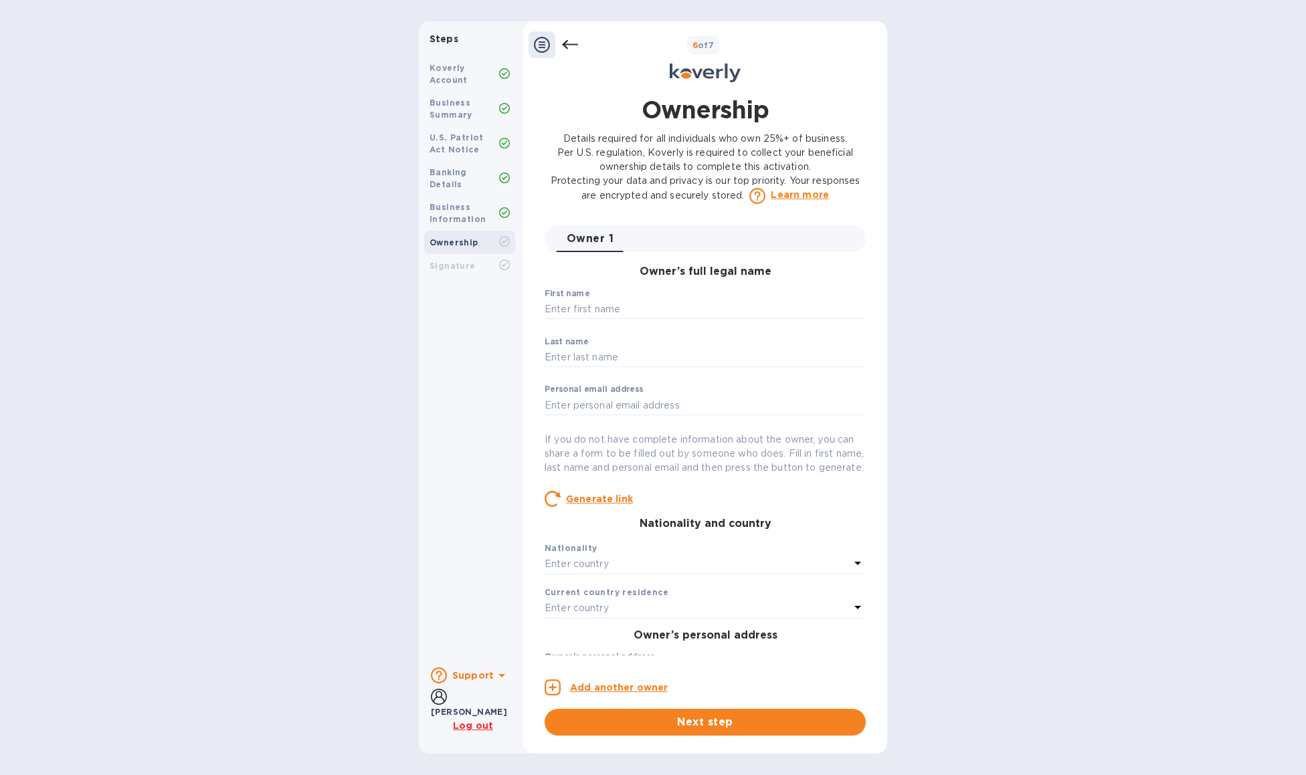
drag, startPoint x: 814, startPoint y: 269, endPoint x: 820, endPoint y: 264, distance: 8.2
click at [450, 203] on b "Business Information" at bounding box center [458, 213] width 56 height 22
click at [569, 43] on icon at bounding box center [570, 45] width 16 height 16
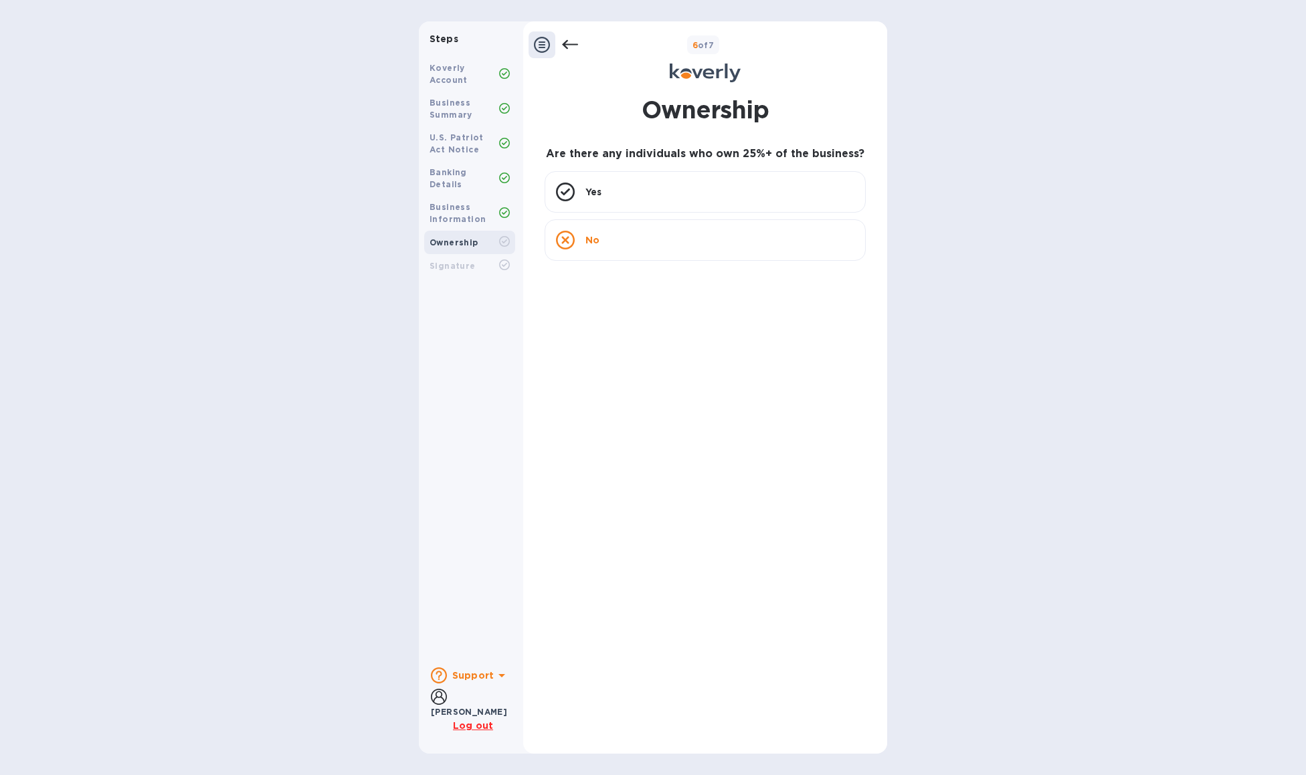
click at [607, 237] on div "No" at bounding box center [705, 239] width 321 height 41
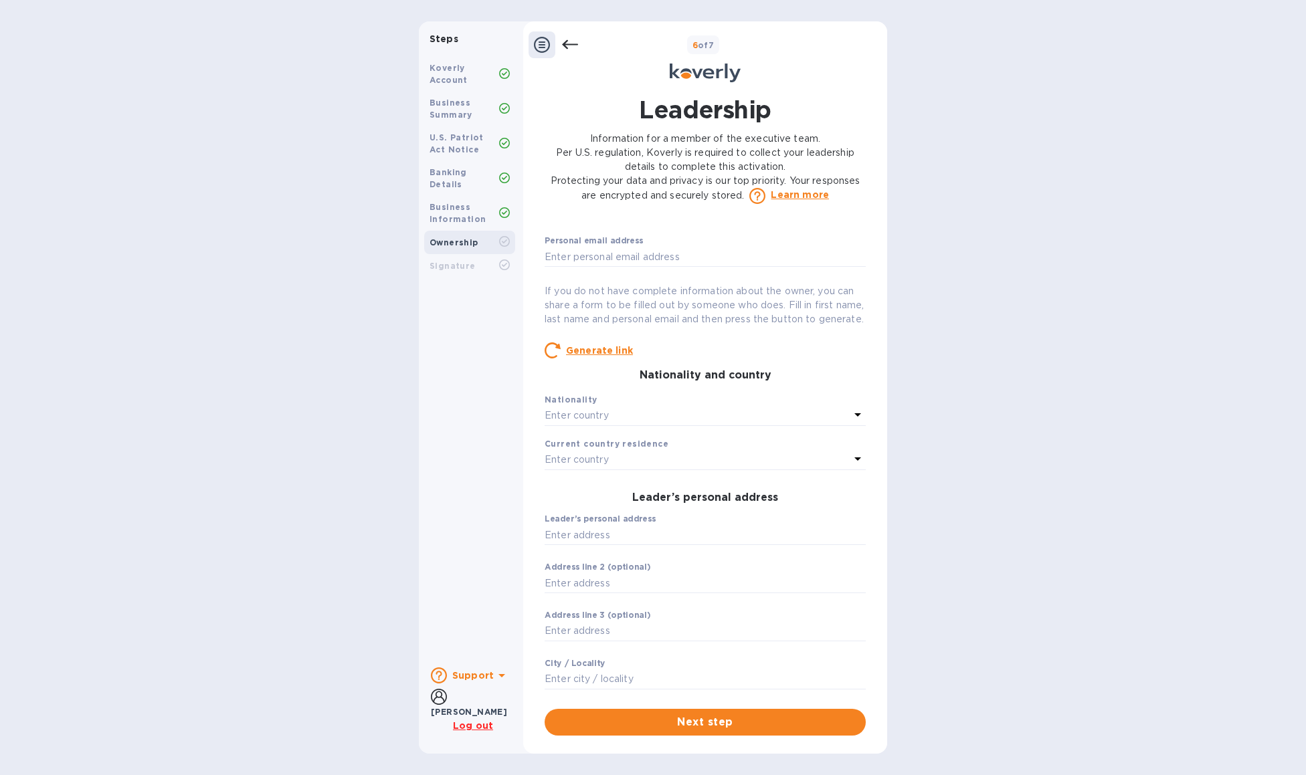
scroll to position [134, 0]
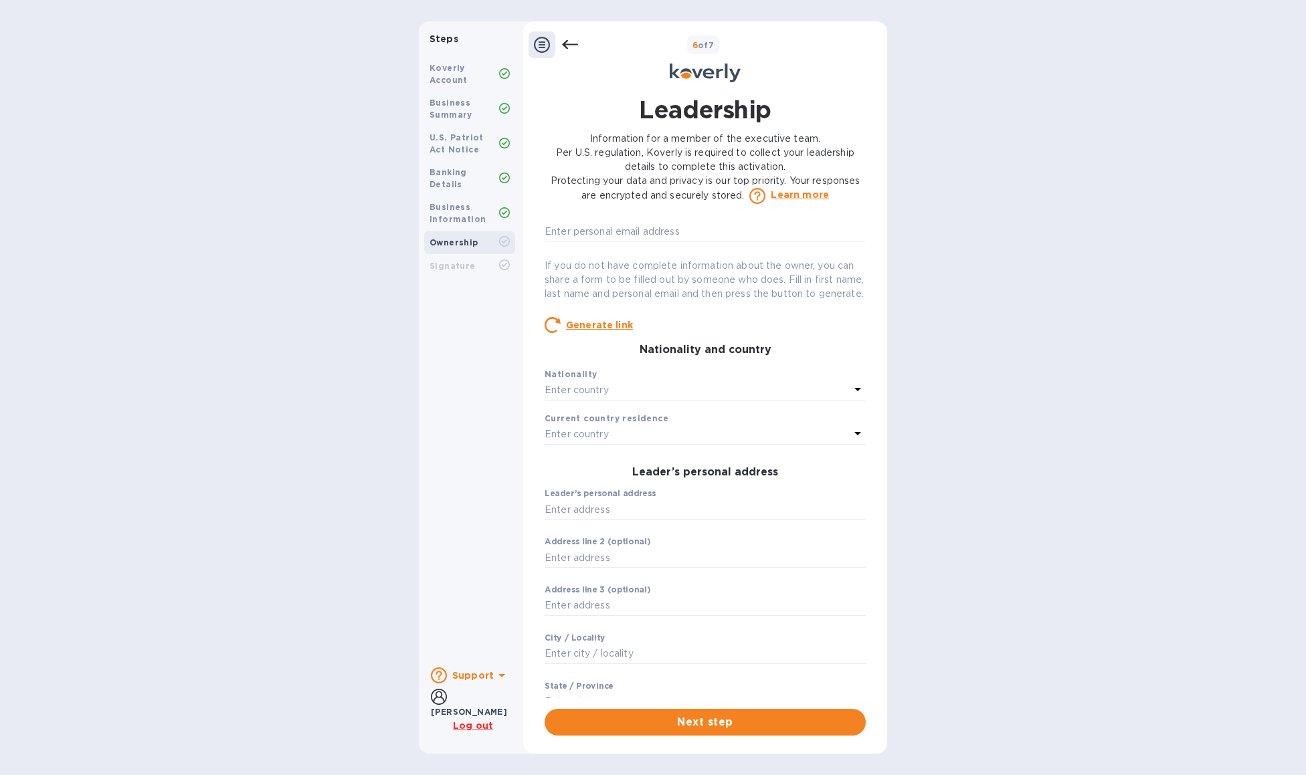
click at [735, 733] on button "Next step" at bounding box center [705, 722] width 321 height 27
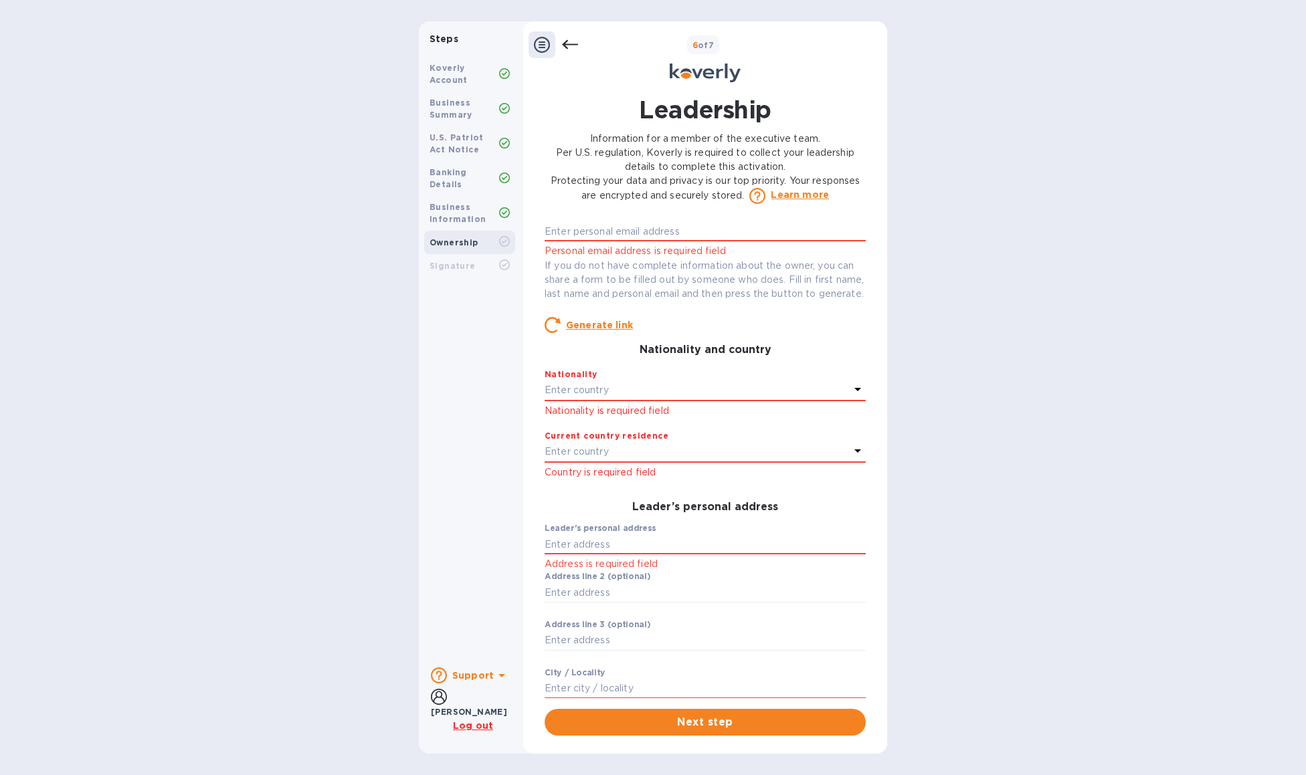
click at [458, 725] on u "Log out" at bounding box center [473, 726] width 40 height 11
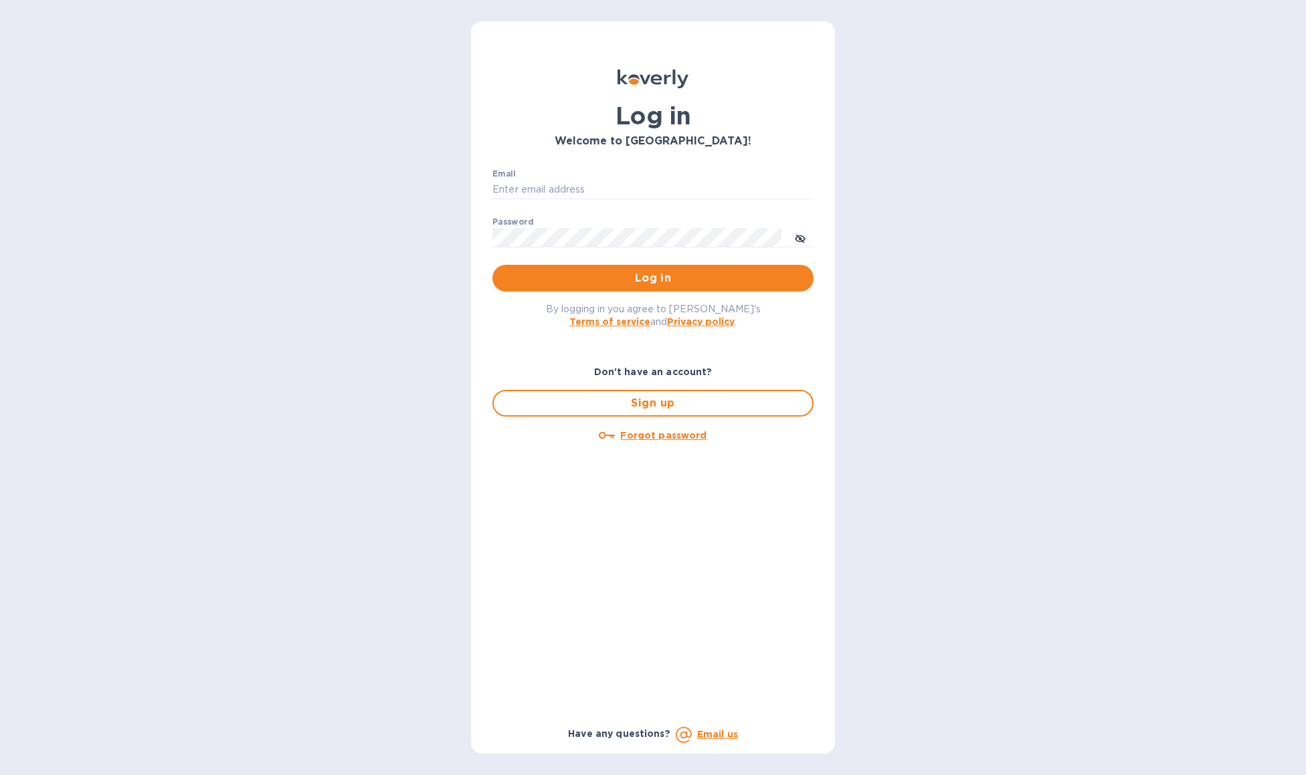
type input "[EMAIL_ADDRESS][DOMAIN_NAME]"
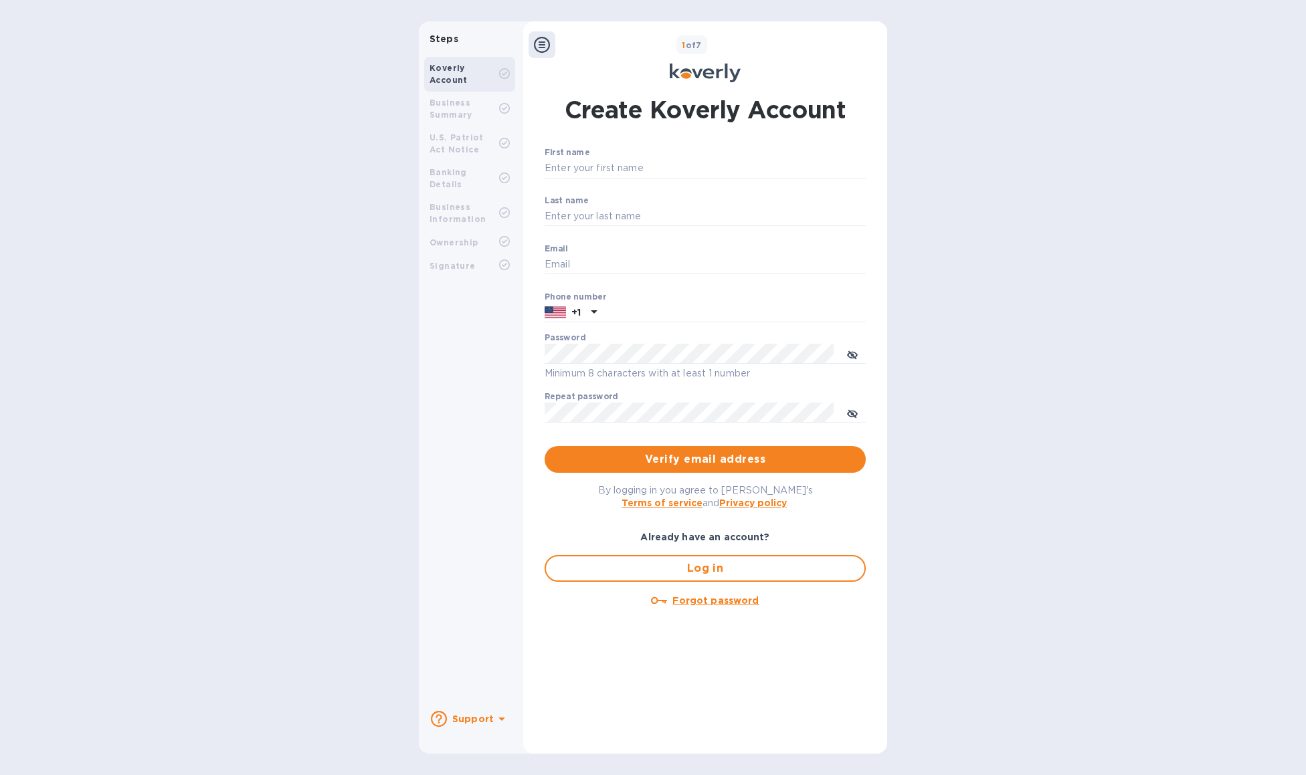
type input "[EMAIL_ADDRESS][DOMAIN_NAME]"
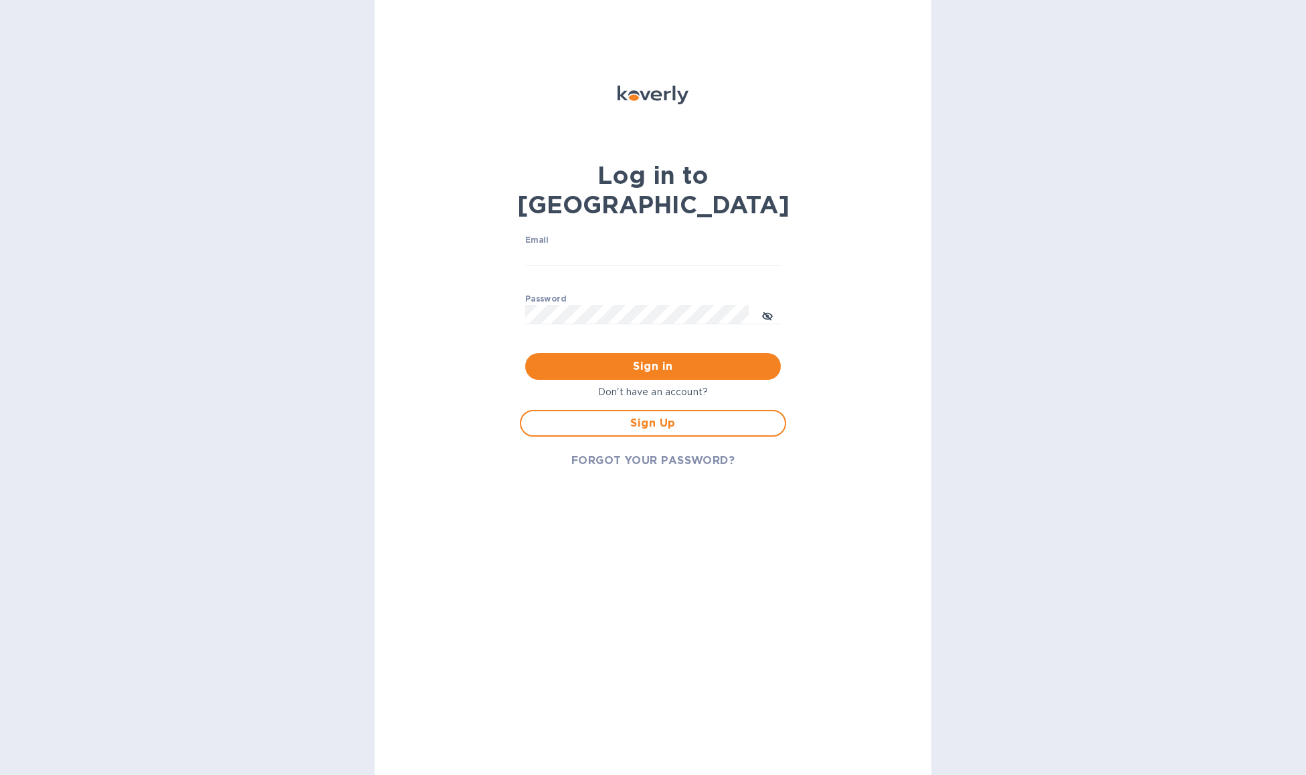
type input "[EMAIL_ADDRESS][DOMAIN_NAME]"
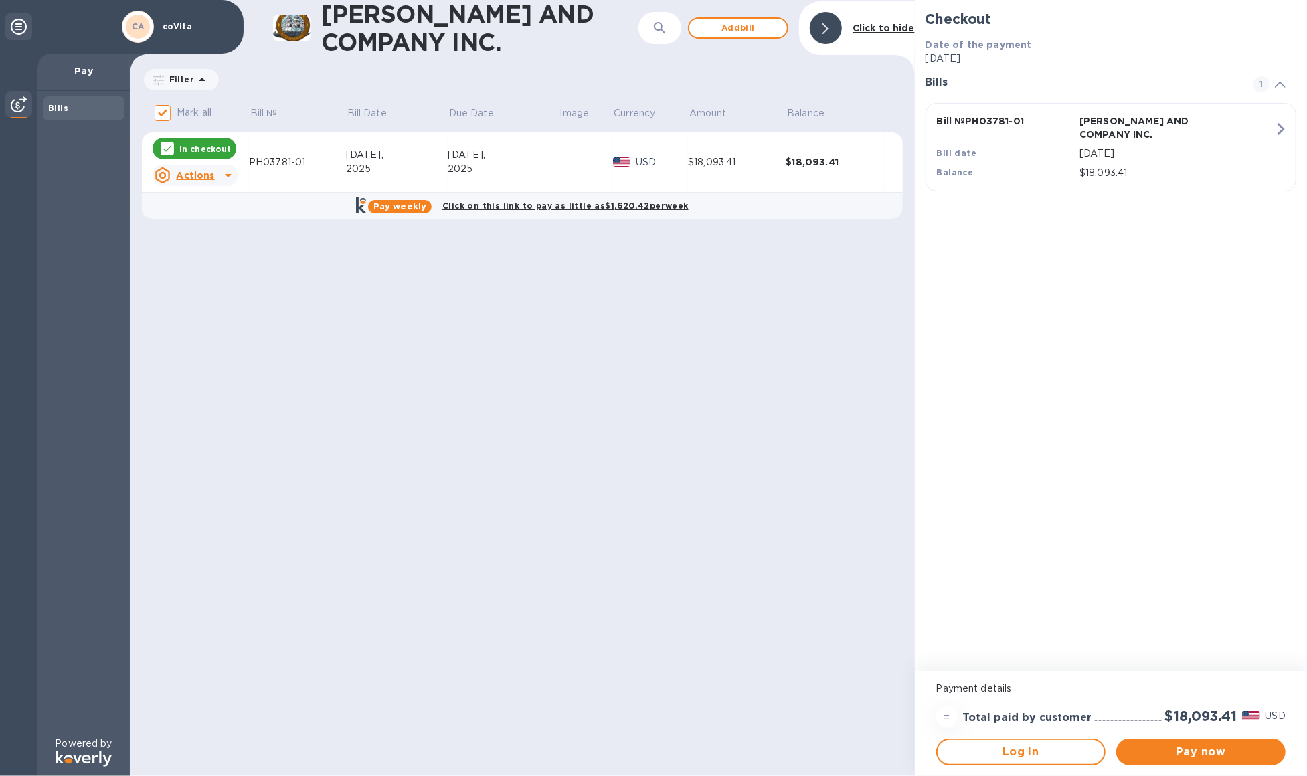
click at [1168, 755] on span "Pay now" at bounding box center [1201, 752] width 148 height 16
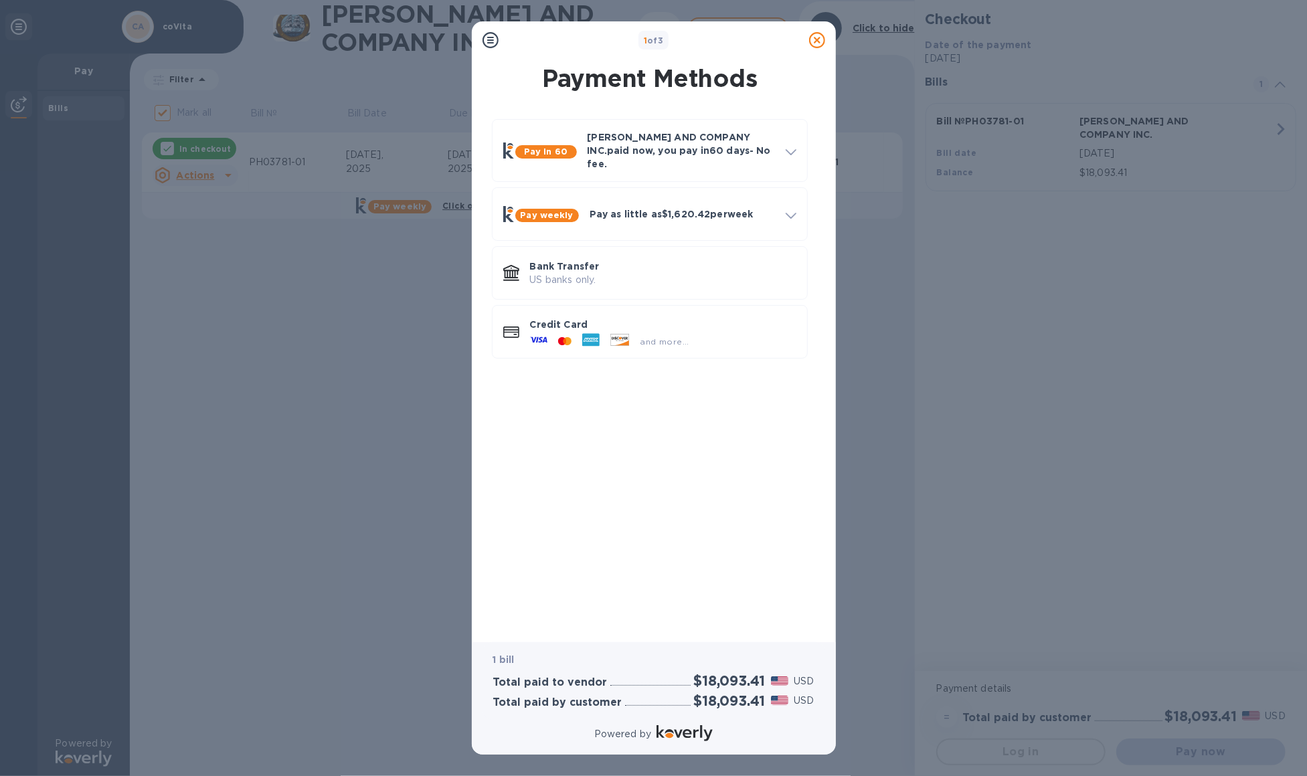
click at [583, 273] on p "US banks only." at bounding box center [663, 280] width 266 height 14
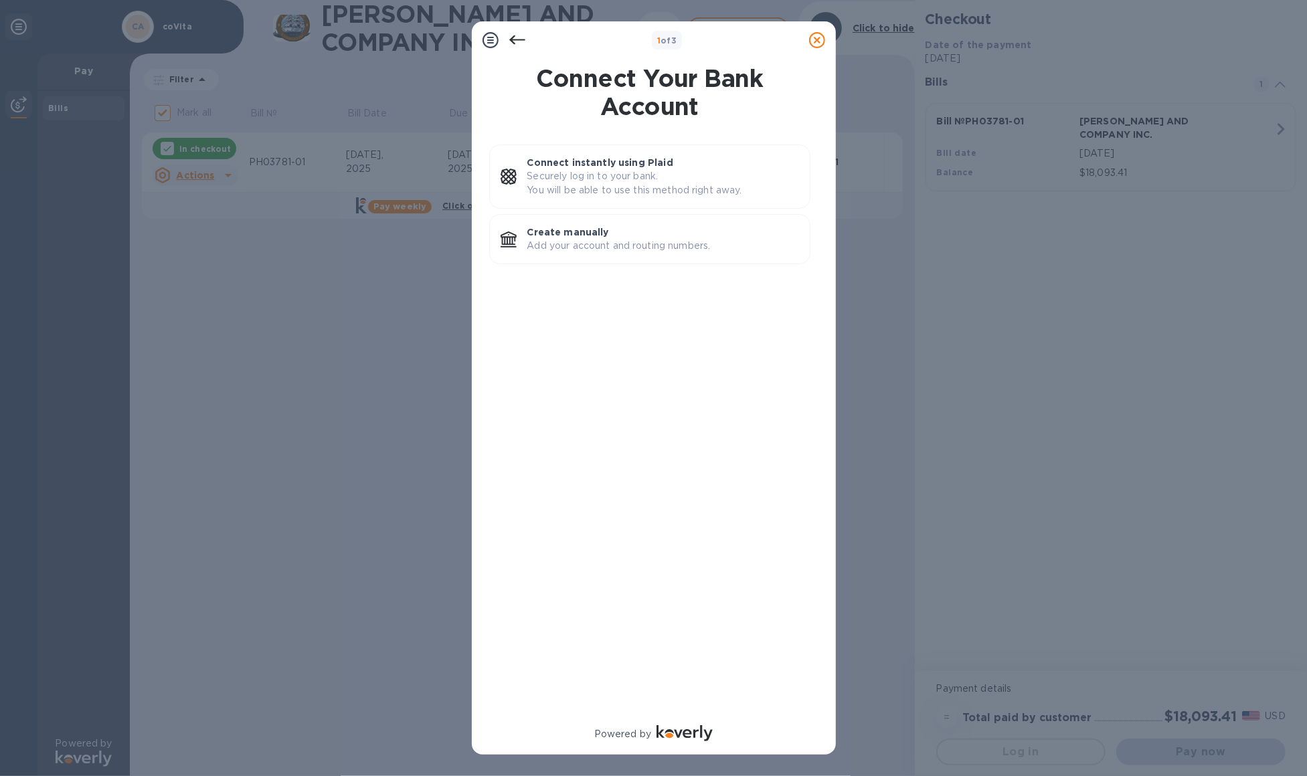
click at [607, 171] on p "Securely log in to your bank. You will be able to use this method right away." at bounding box center [663, 183] width 272 height 28
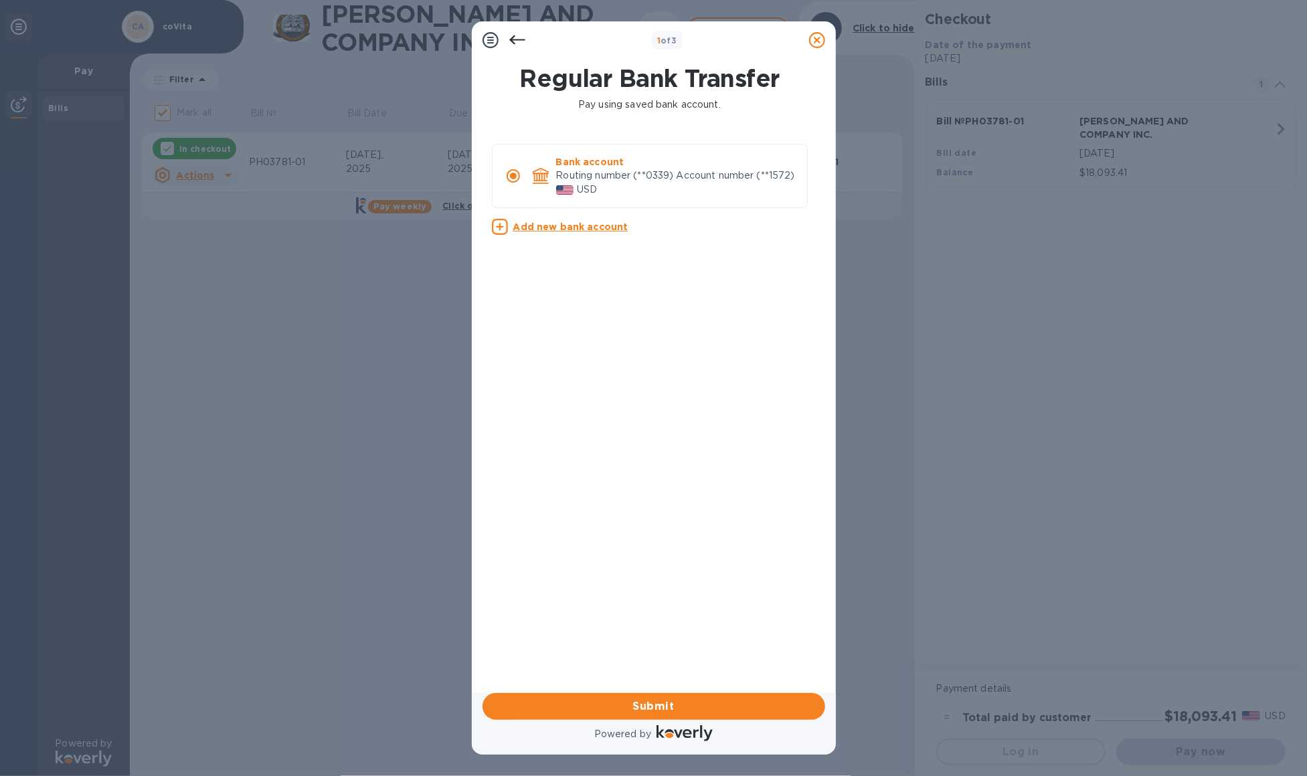
click at [686, 708] on span "Submit" at bounding box center [653, 706] width 321 height 16
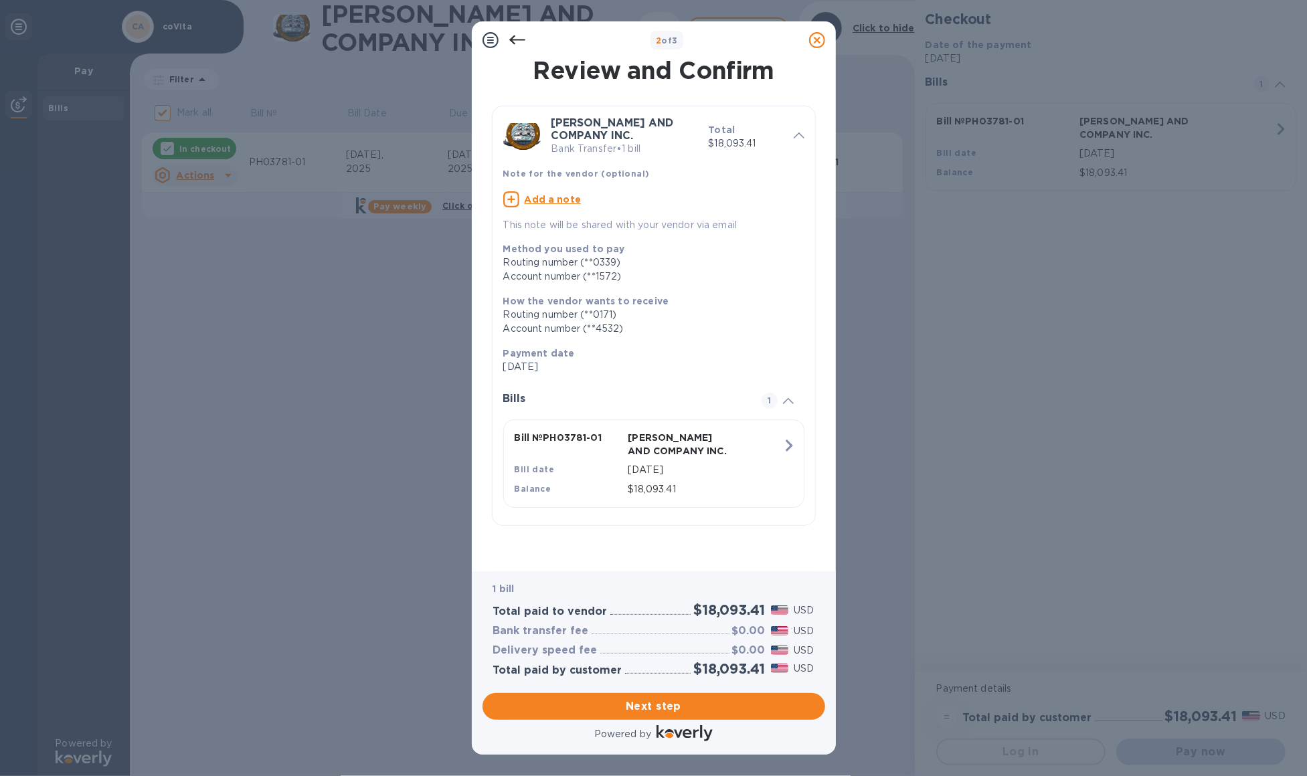
click at [674, 700] on span "Next step" at bounding box center [653, 706] width 321 height 16
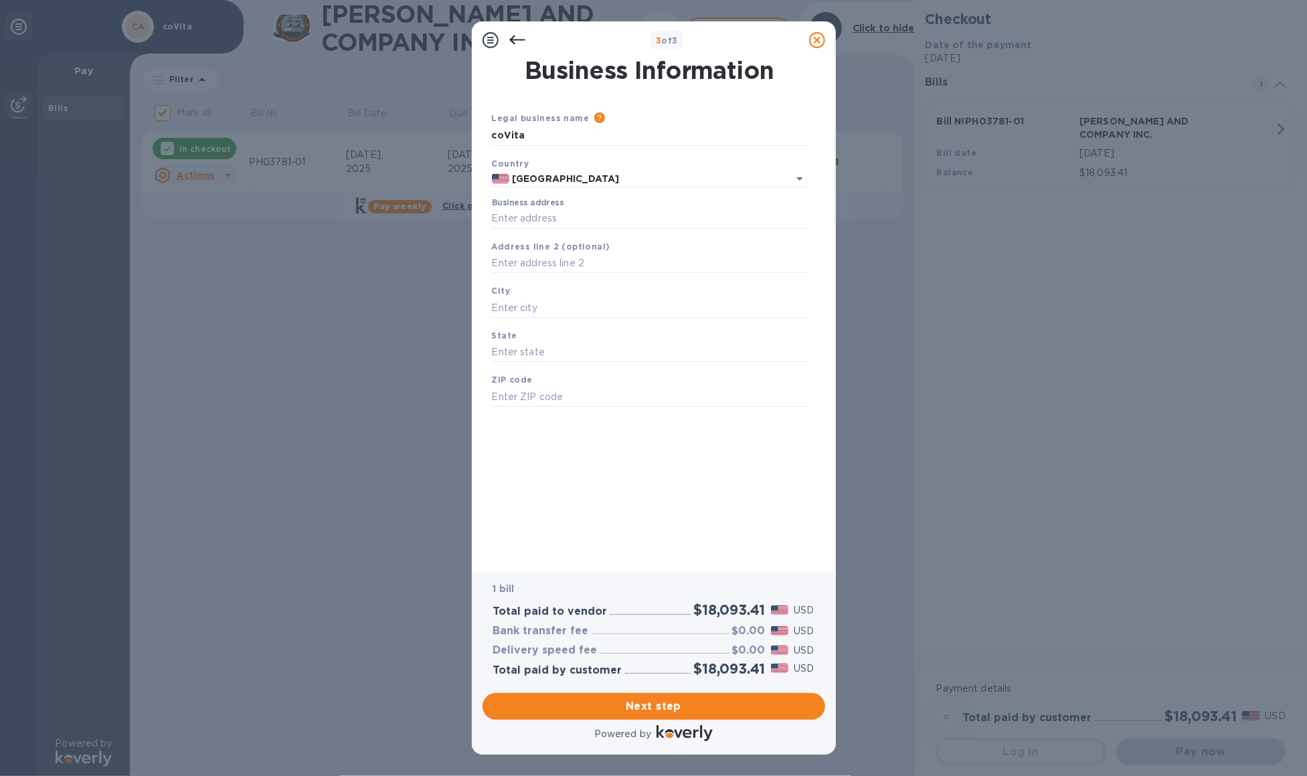
click at [538, 219] on input "Business address" at bounding box center [650, 219] width 316 height 20
type input "[STREET_ADDRESS]"
type input "Spring"
type input "[GEOGRAPHIC_DATA]"
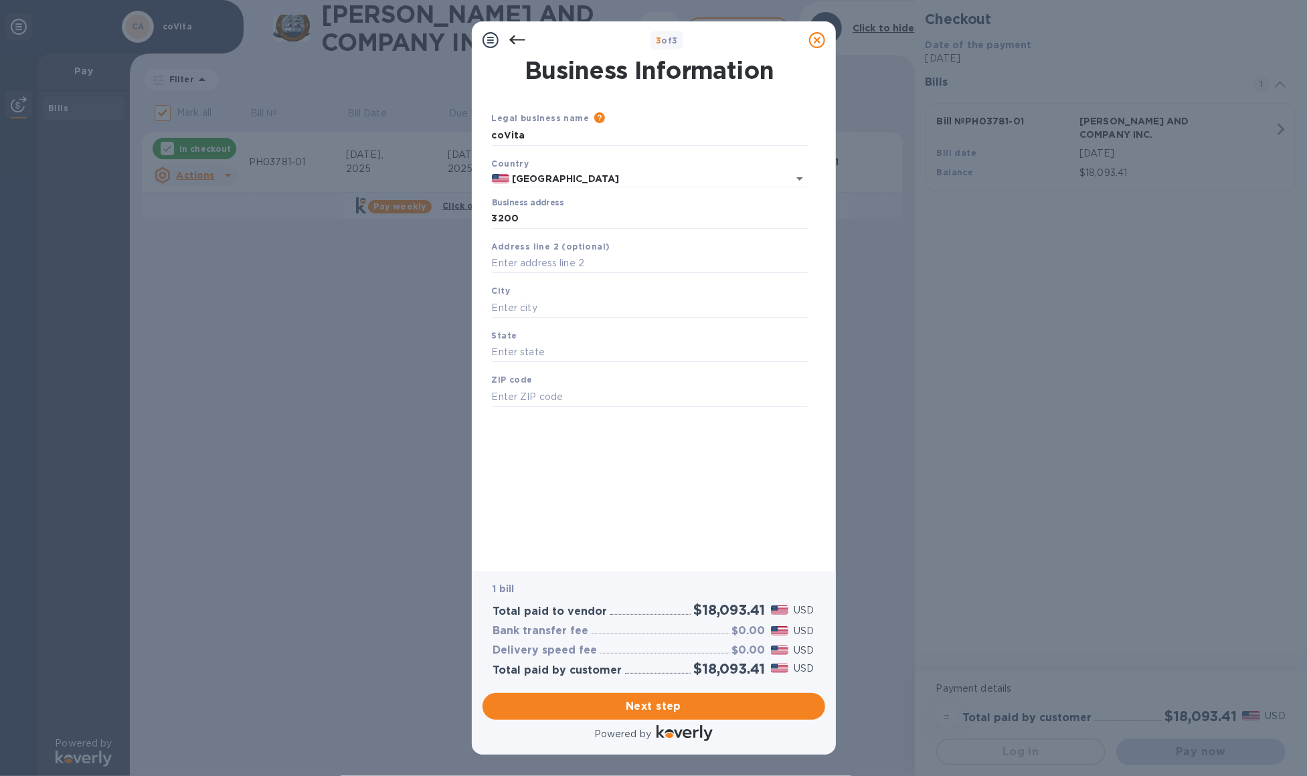
type input "77381"
drag, startPoint x: 537, startPoint y: 308, endPoint x: 491, endPoint y: 301, distance: 46.1
click at [492, 301] on input "Spring" at bounding box center [650, 308] width 316 height 20
type input "The Woodlands"
click at [558, 256] on input "text" at bounding box center [650, 264] width 316 height 20
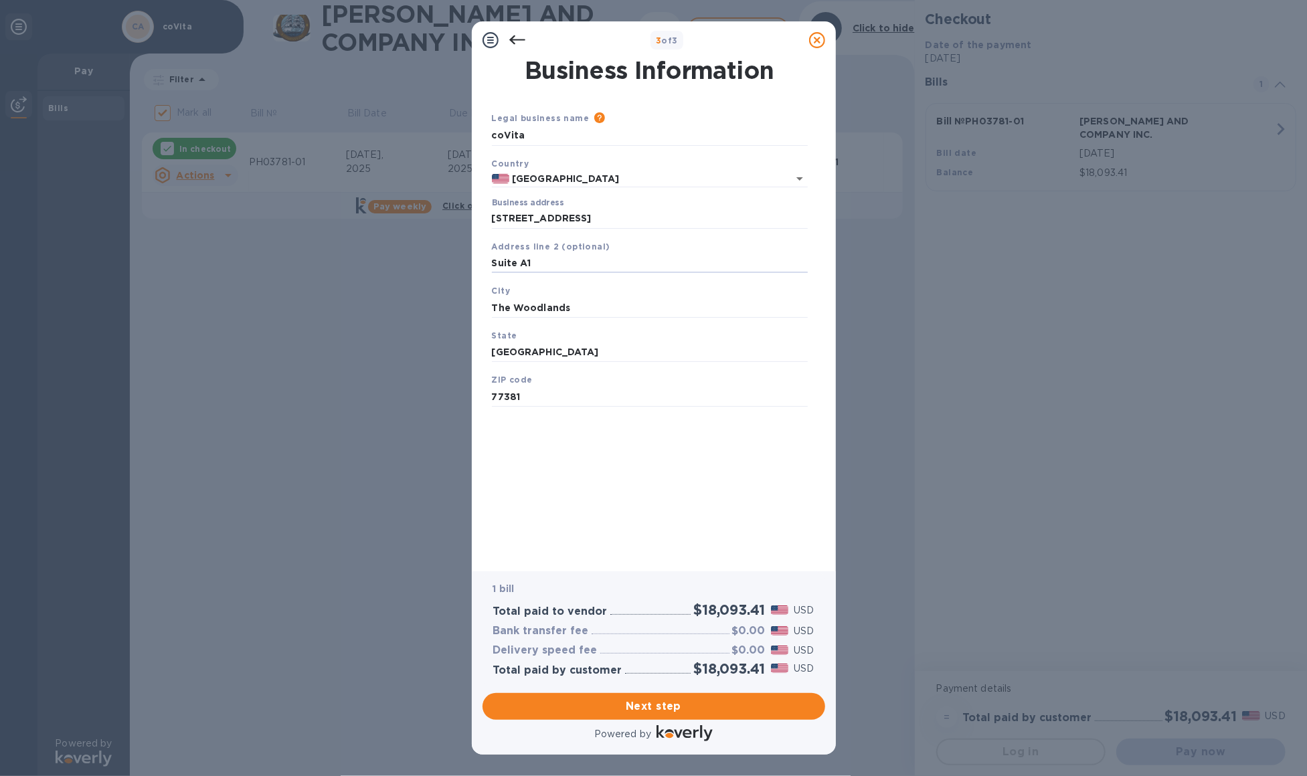
type input "Suite A1"
click at [652, 699] on span "Next step" at bounding box center [653, 706] width 321 height 16
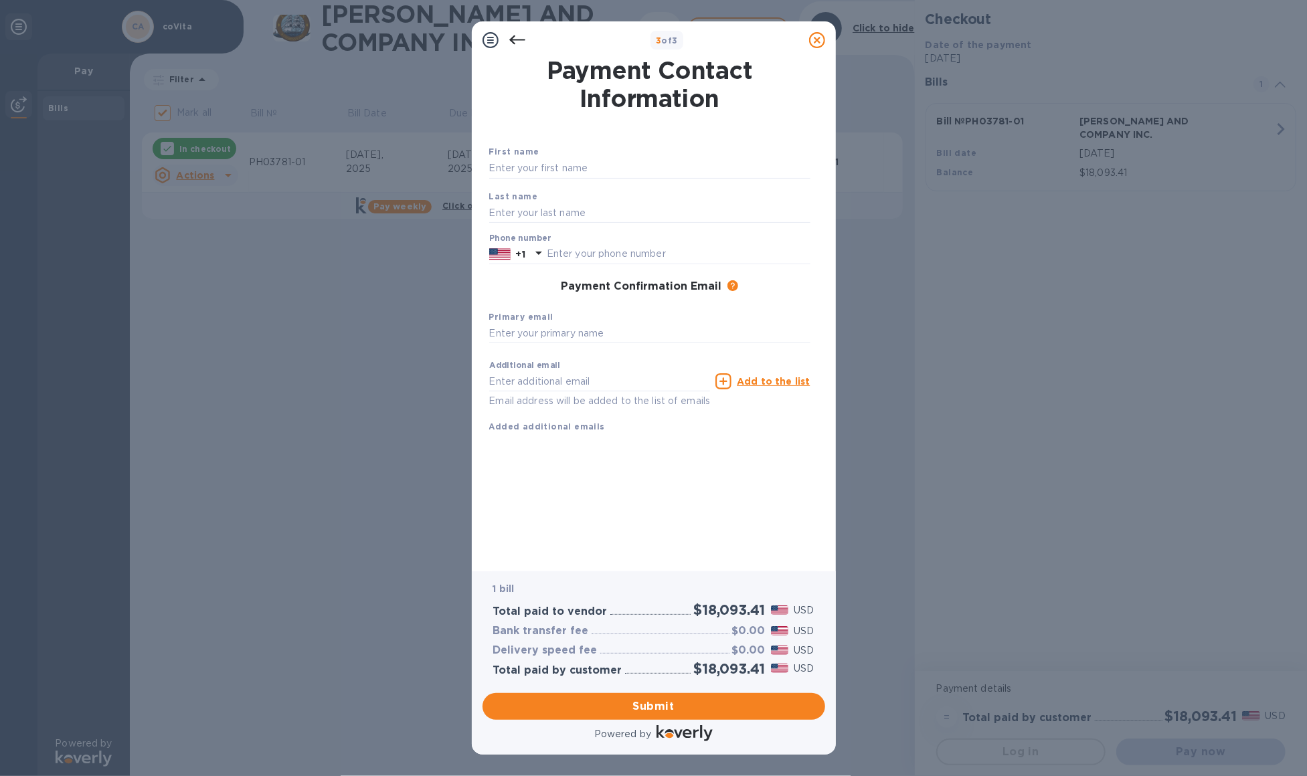
click at [586, 166] on input "text" at bounding box center [649, 169] width 321 height 20
type input "[PERSON_NAME]"
type input "8056952610"
type input "[PERSON_NAME][EMAIL_ADDRESS][DOMAIN_NAME]"
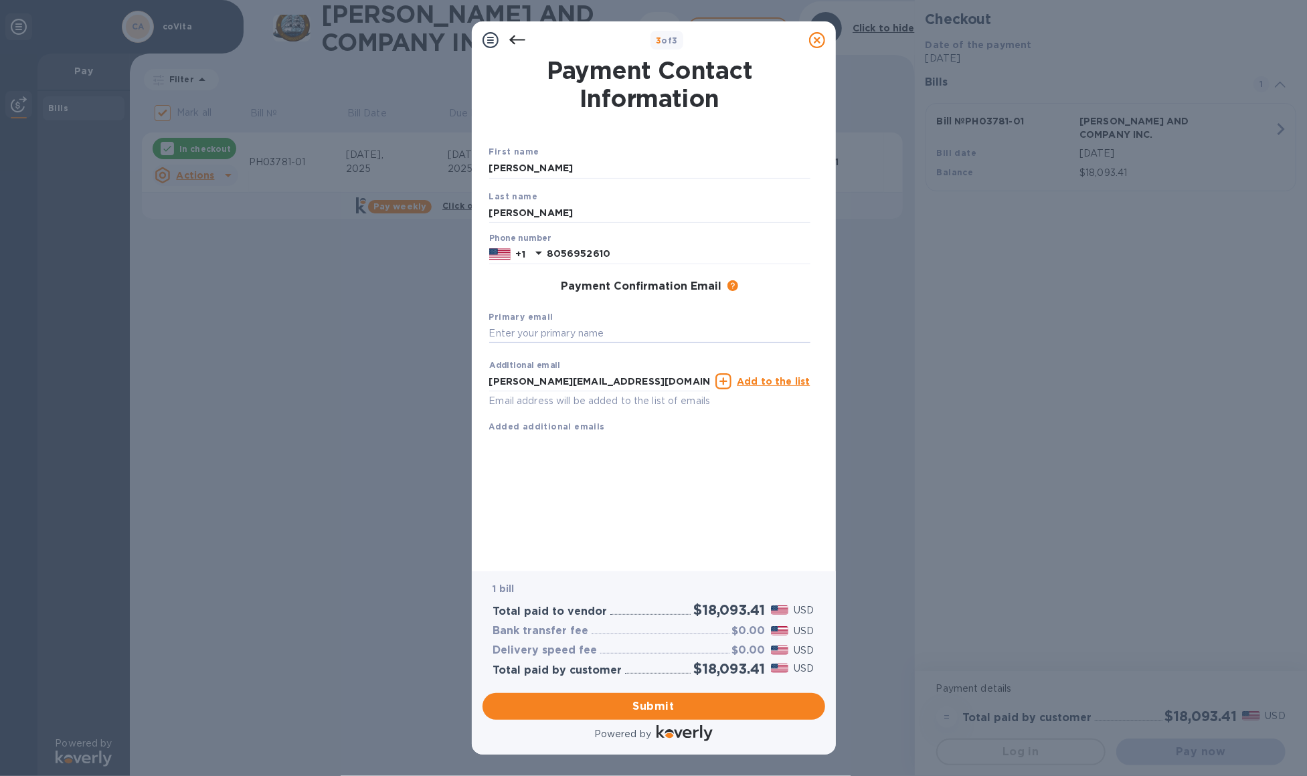
click at [546, 338] on input "text" at bounding box center [649, 334] width 321 height 20
type input "[EMAIL_ADDRESS][DOMAIN_NAME]"
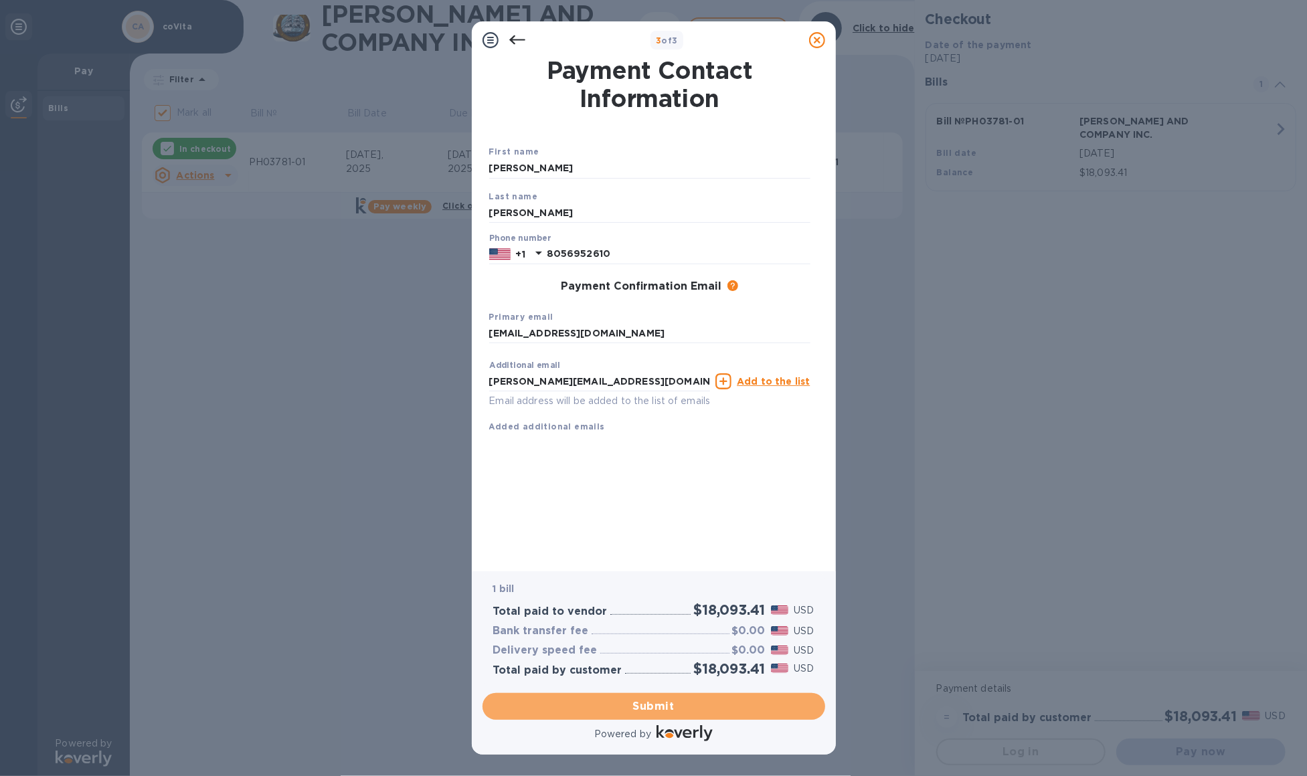
click at [666, 703] on span "Submit" at bounding box center [653, 706] width 321 height 16
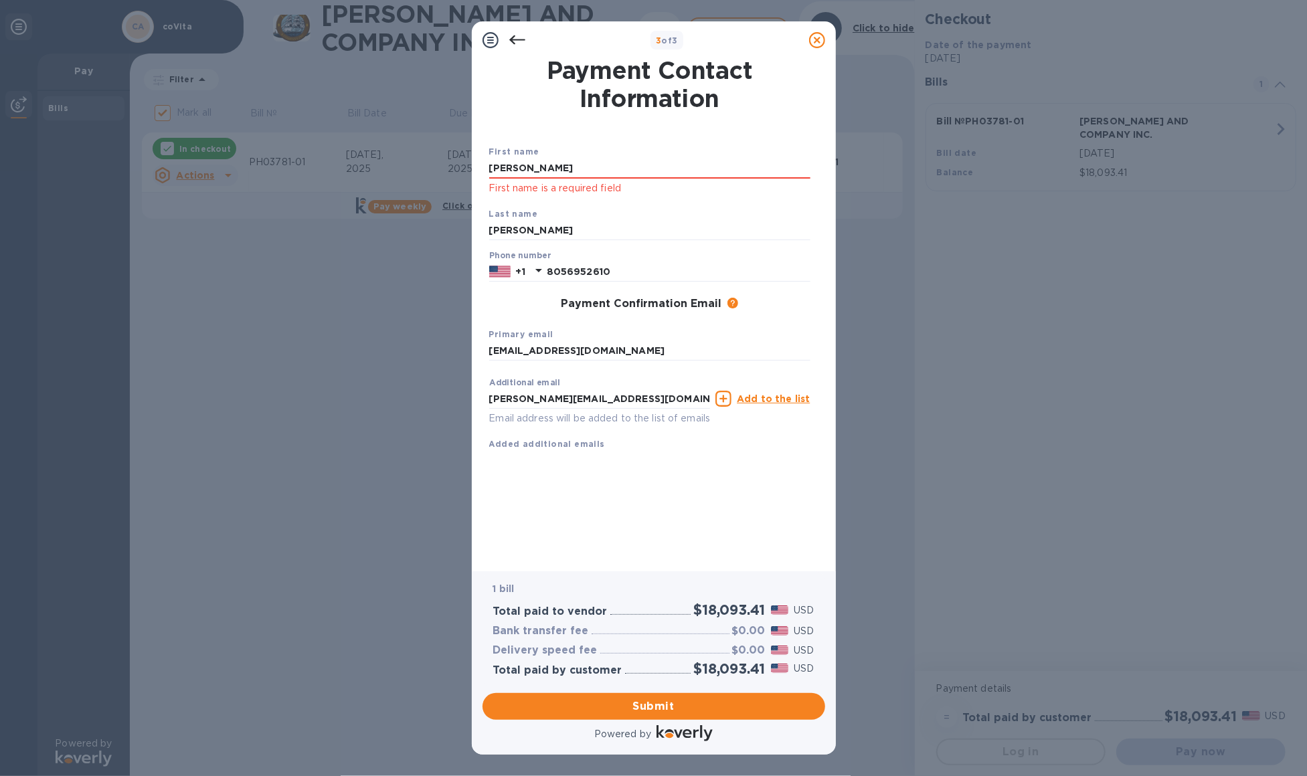
click at [565, 169] on input "[PERSON_NAME]" at bounding box center [649, 169] width 321 height 20
click at [603, 499] on div "Payment Contact Information First name [PERSON_NAME] First name is a required f…" at bounding box center [653, 306] width 329 height 494
click at [646, 709] on span "Submit" at bounding box center [653, 706] width 321 height 16
click at [543, 165] on input "[PERSON_NAME]" at bounding box center [649, 169] width 321 height 20
drag, startPoint x: 543, startPoint y: 172, endPoint x: 479, endPoint y: 168, distance: 64.4
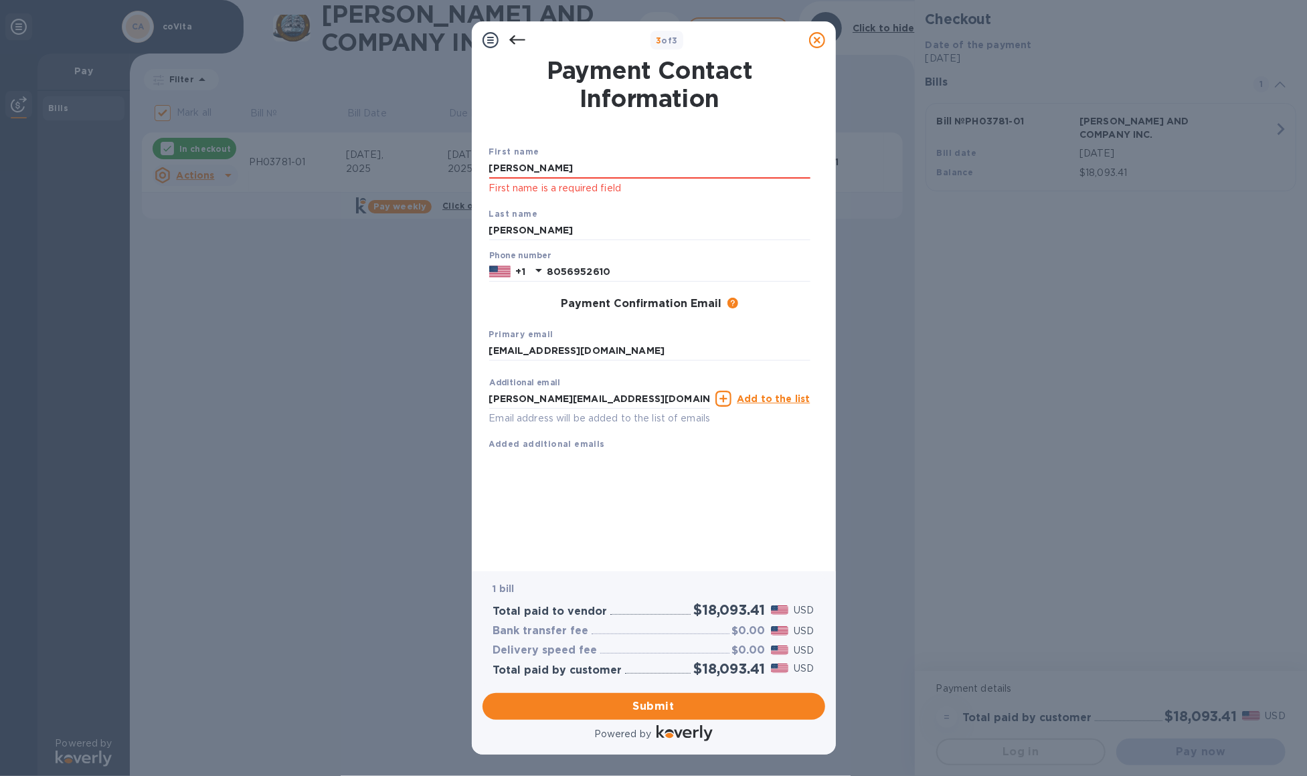
click at [479, 168] on div "Payment Contact Information First name [PERSON_NAME] First name is a required f…" at bounding box center [654, 315] width 364 height 512
type input "[PERSON_NAME]"
click at [663, 472] on div "First name [PERSON_NAME] First name is a required field Last name [PERSON_NAME]…" at bounding box center [649, 309] width 321 height 328
click at [633, 705] on span "Submit" at bounding box center [653, 706] width 321 height 16
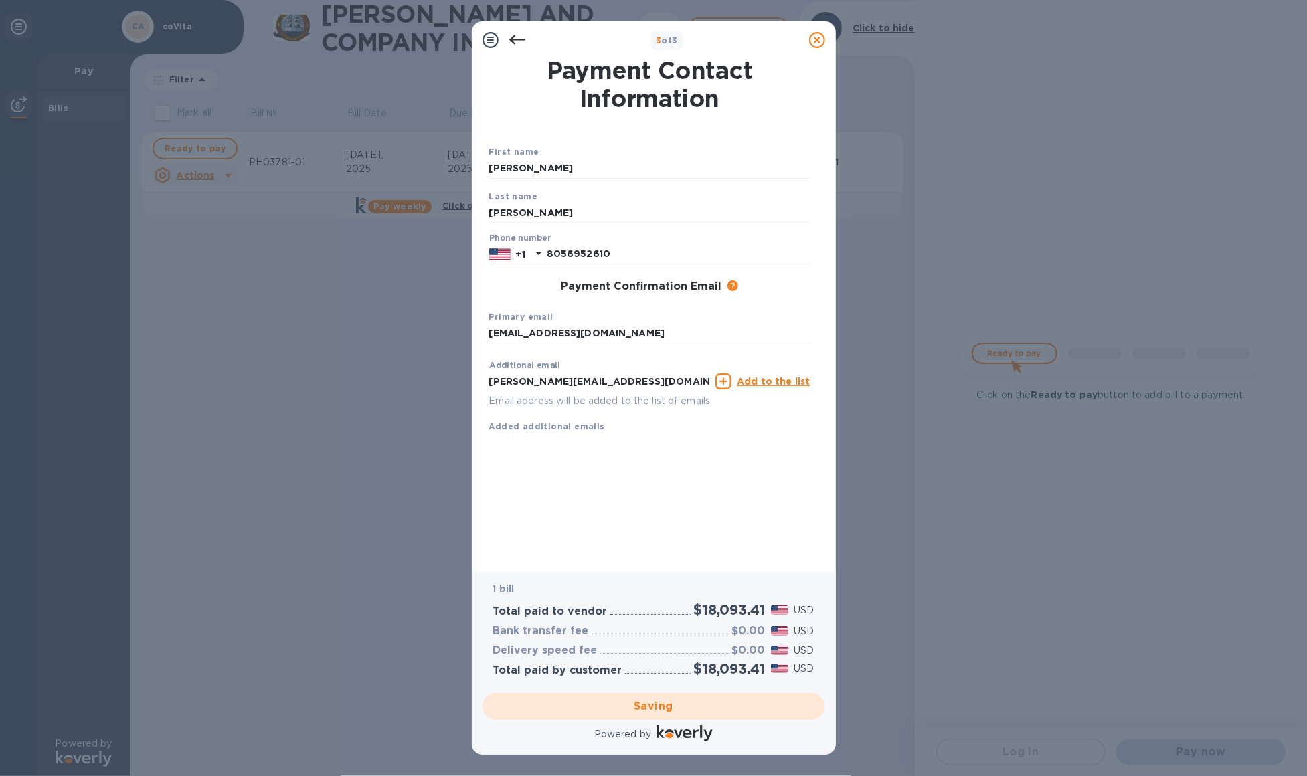
checkbox input "false"
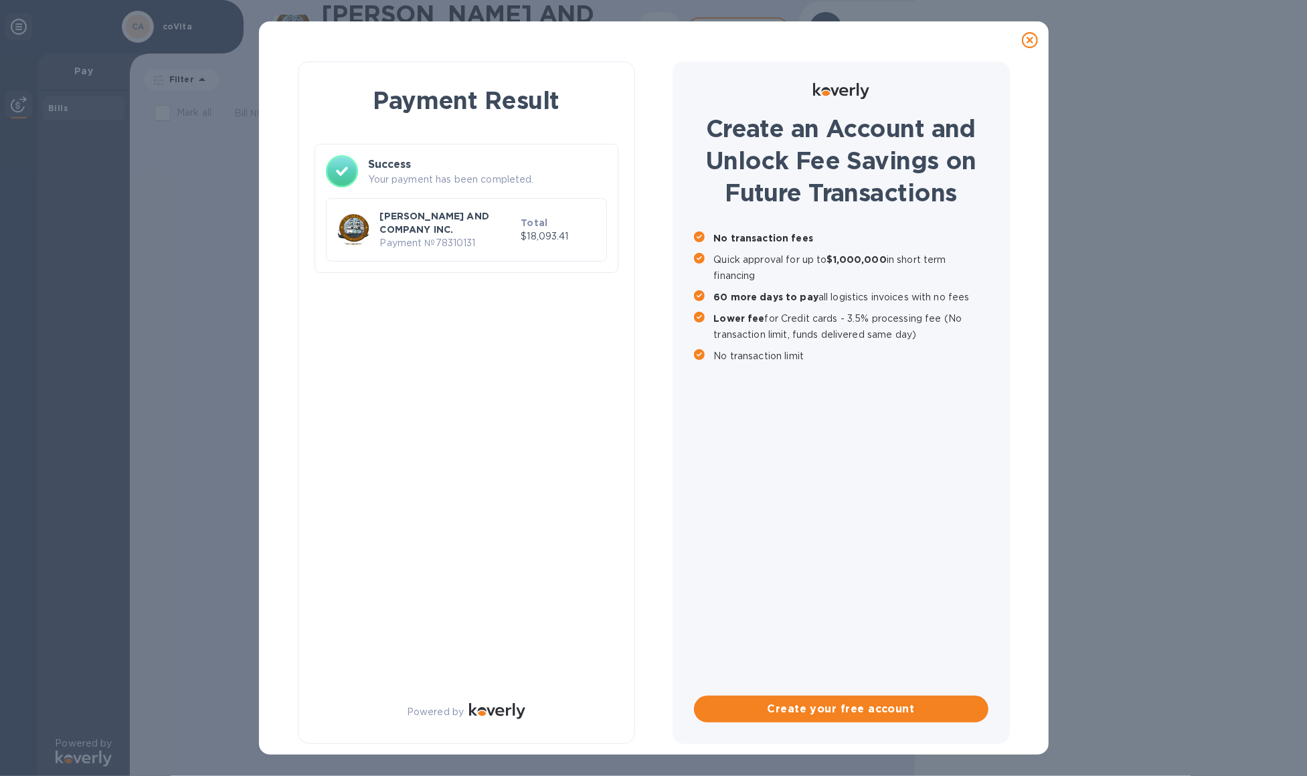
drag, startPoint x: 23, startPoint y: 363, endPoint x: 66, endPoint y: 365, distance: 43.5
click at [23, 363] on div "Payment Result Success Your payment has been completed. [PERSON_NAME] AND COMPA…" at bounding box center [653, 388] width 1307 height 776
